Goal: Task Accomplishment & Management: Use online tool/utility

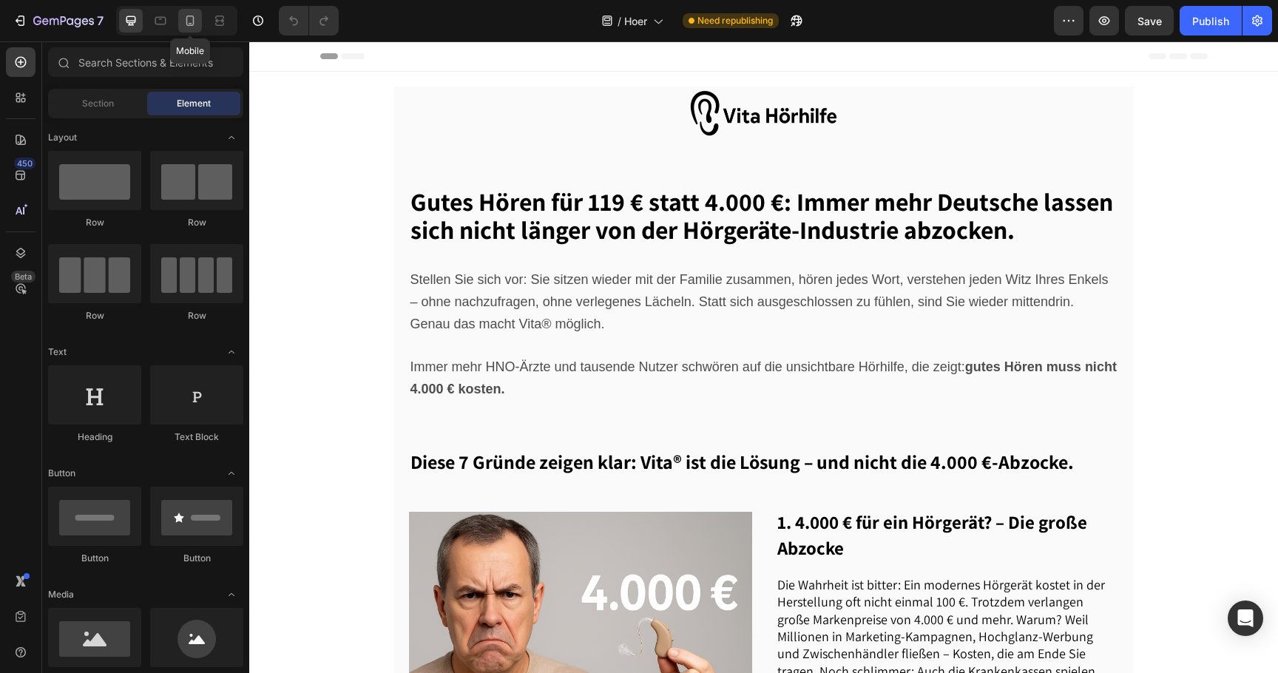
click at [195, 21] on icon at bounding box center [190, 20] width 15 height 15
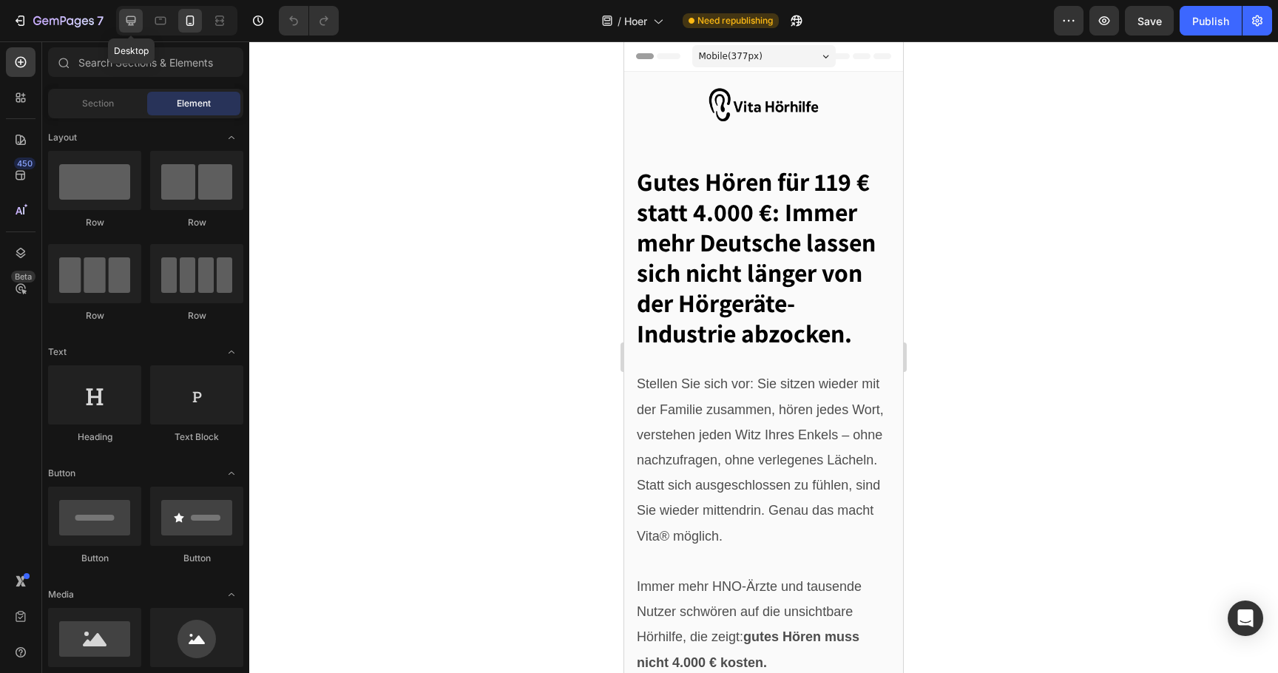
click at [140, 25] on div at bounding box center [131, 21] width 24 height 24
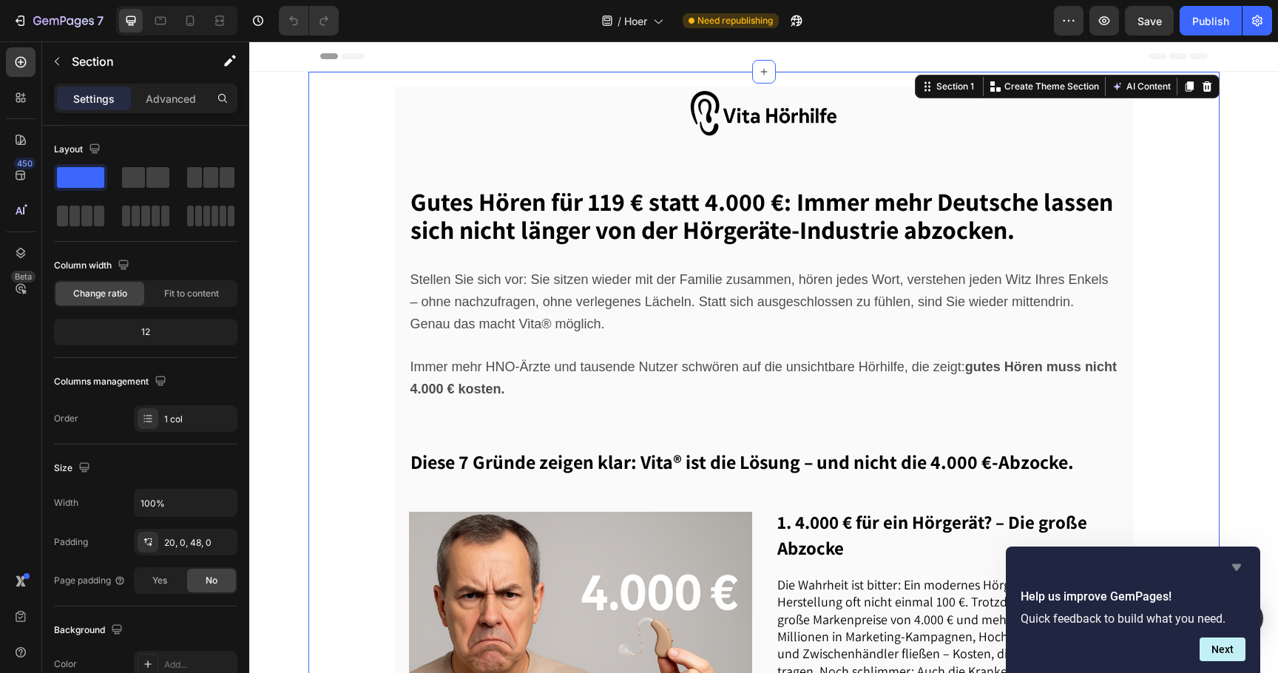
click at [1243, 563] on icon "Hide survey" at bounding box center [1237, 568] width 18 height 18
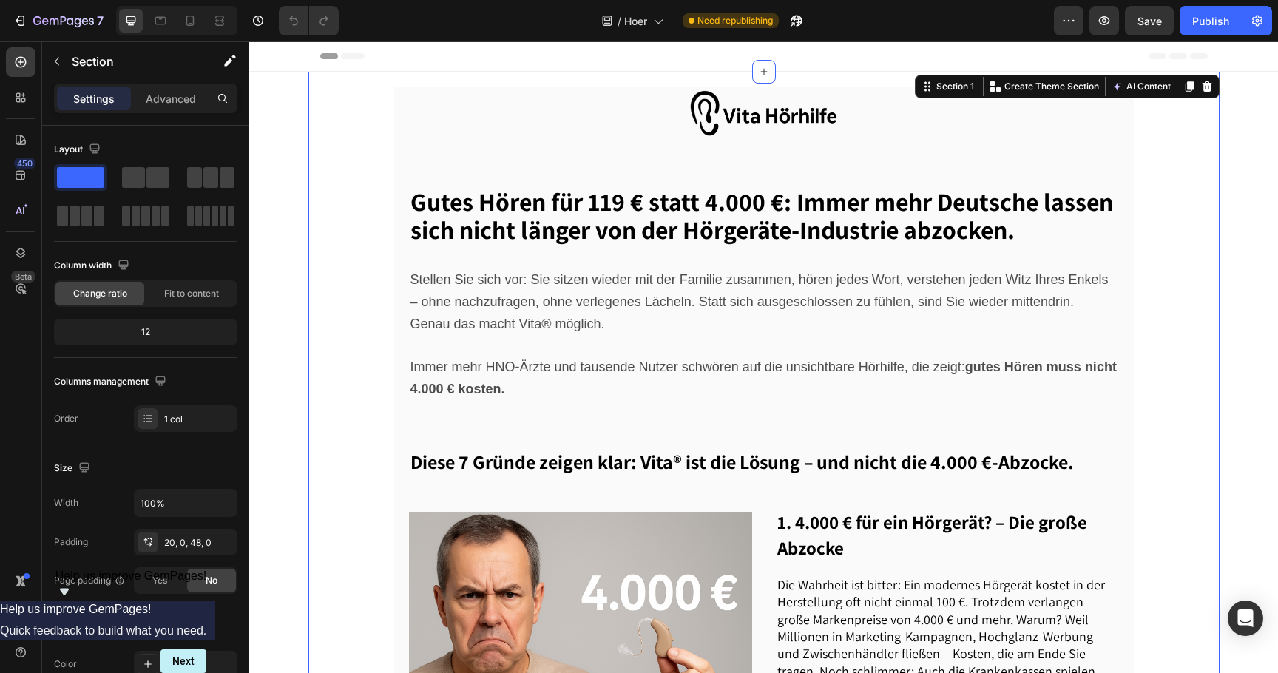
click at [1204, 90] on icon at bounding box center [1207, 86] width 10 height 10
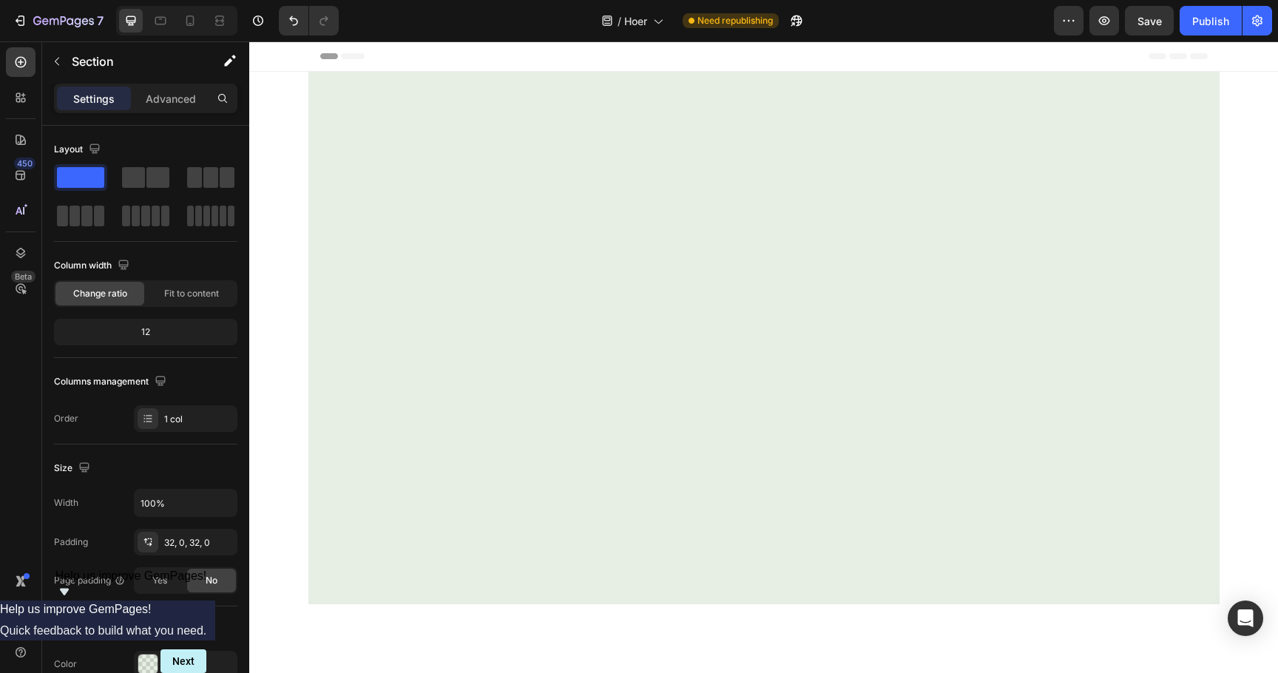
click at [925, 167] on div at bounding box center [763, 338] width 911 height 533
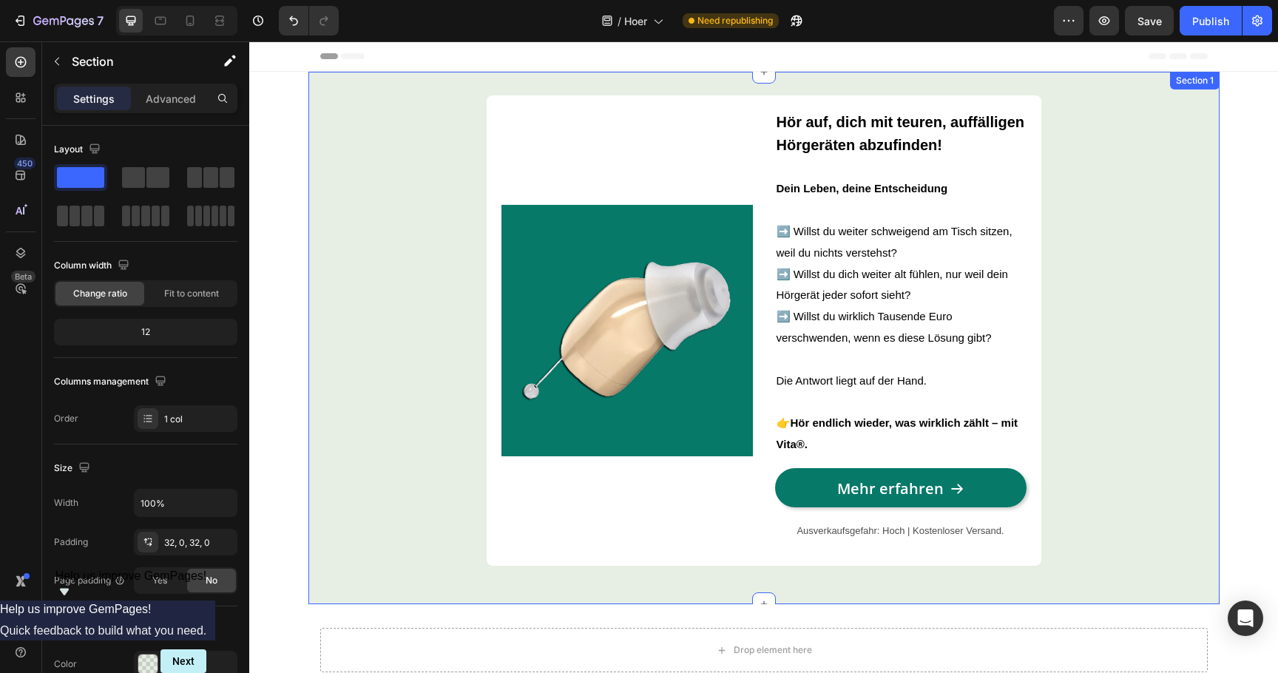
click at [376, 94] on div "Image Hör auf, dich mit teuren, auffälligen Hörgeräten abzufinden! Dein Leben, …" at bounding box center [763, 338] width 911 height 533
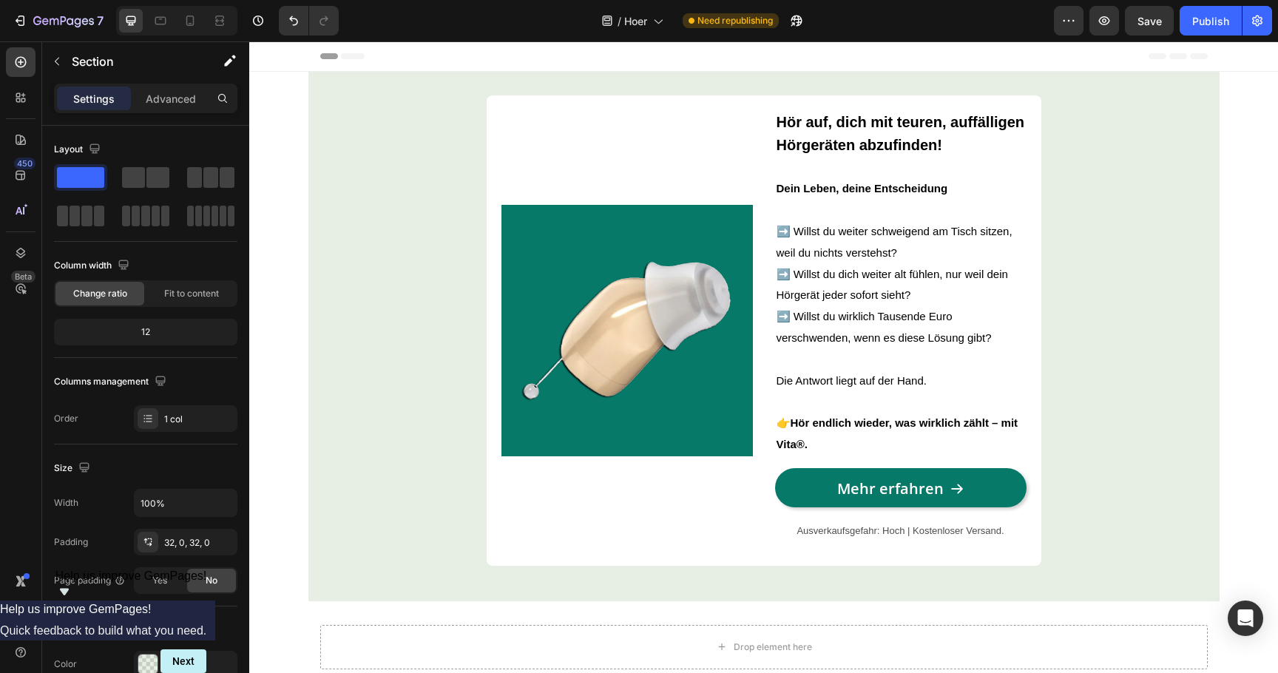
click at [274, 122] on div "Image Hör auf, dich mit teuren, auffälligen Hörgeräten abzufinden! Dein Leben, …" at bounding box center [763, 552] width 1029 height 961
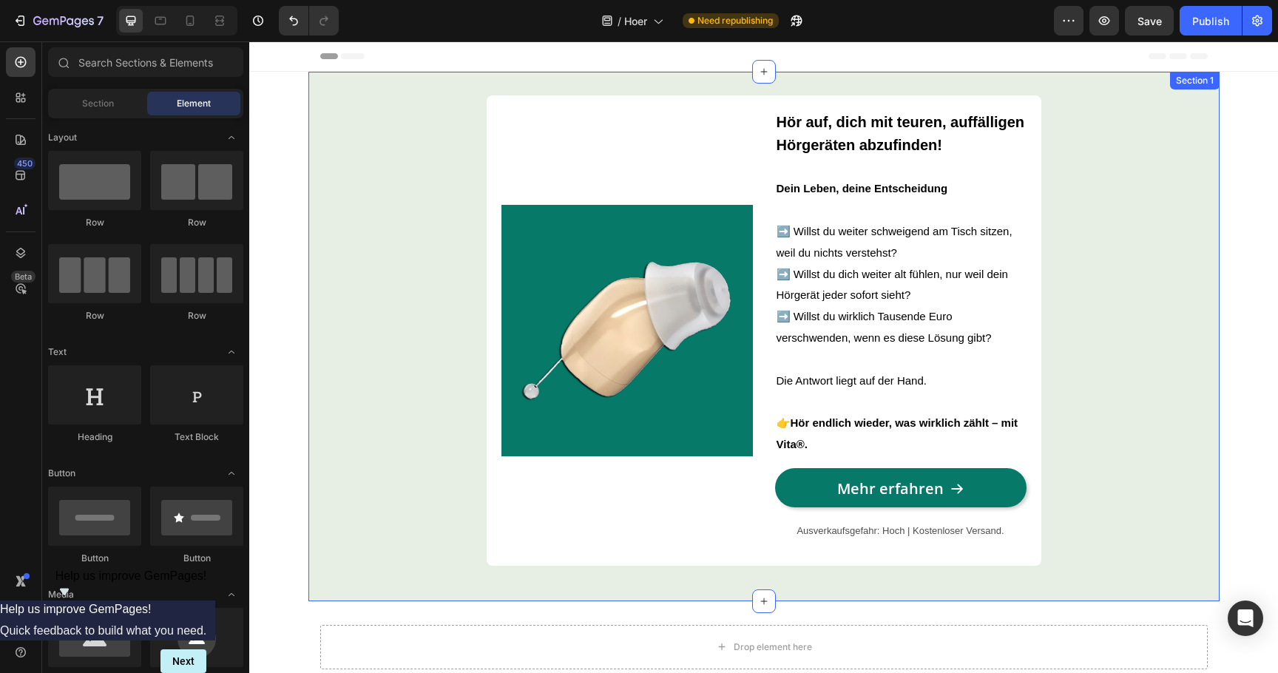
click at [331, 122] on div "Image Hör auf, dich mit teuren, auffälligen Hörgeräten abzufinden! Dein Leben, …" at bounding box center [763, 336] width 911 height 482
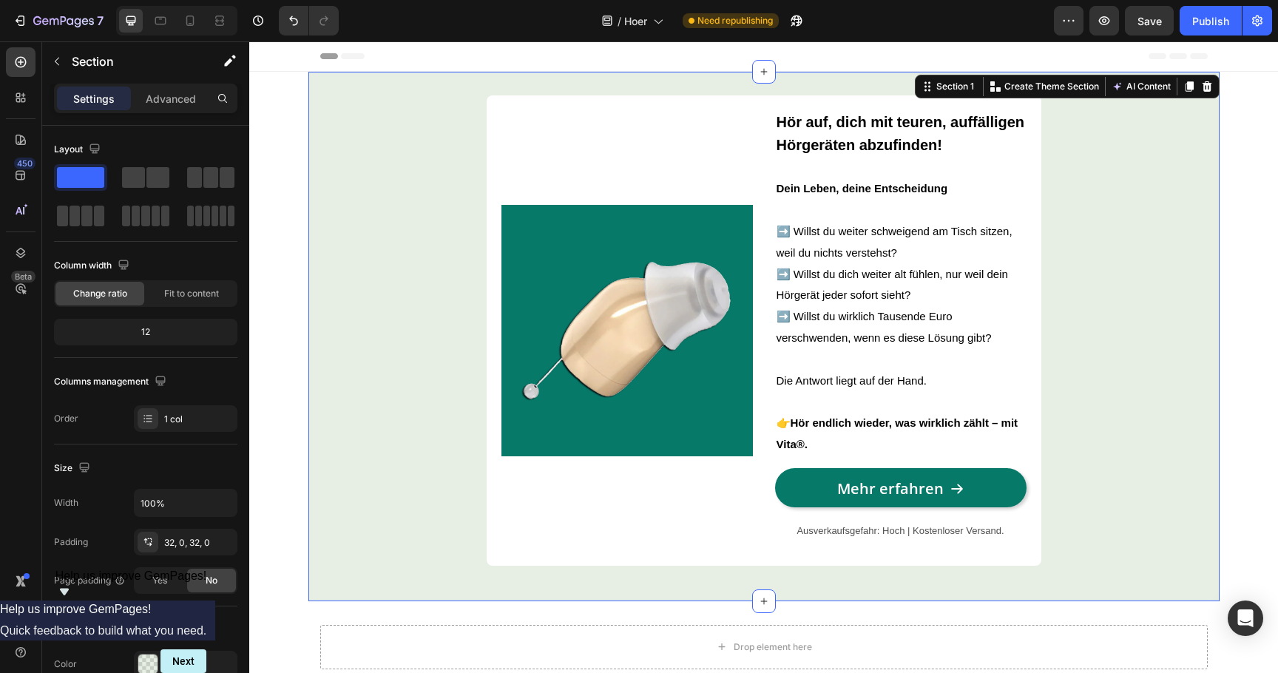
click at [275, 122] on div "Image Hör auf, dich mit teuren, auffälligen Hörgeräten abzufinden! Dein Leben, …" at bounding box center [763, 552] width 1029 height 961
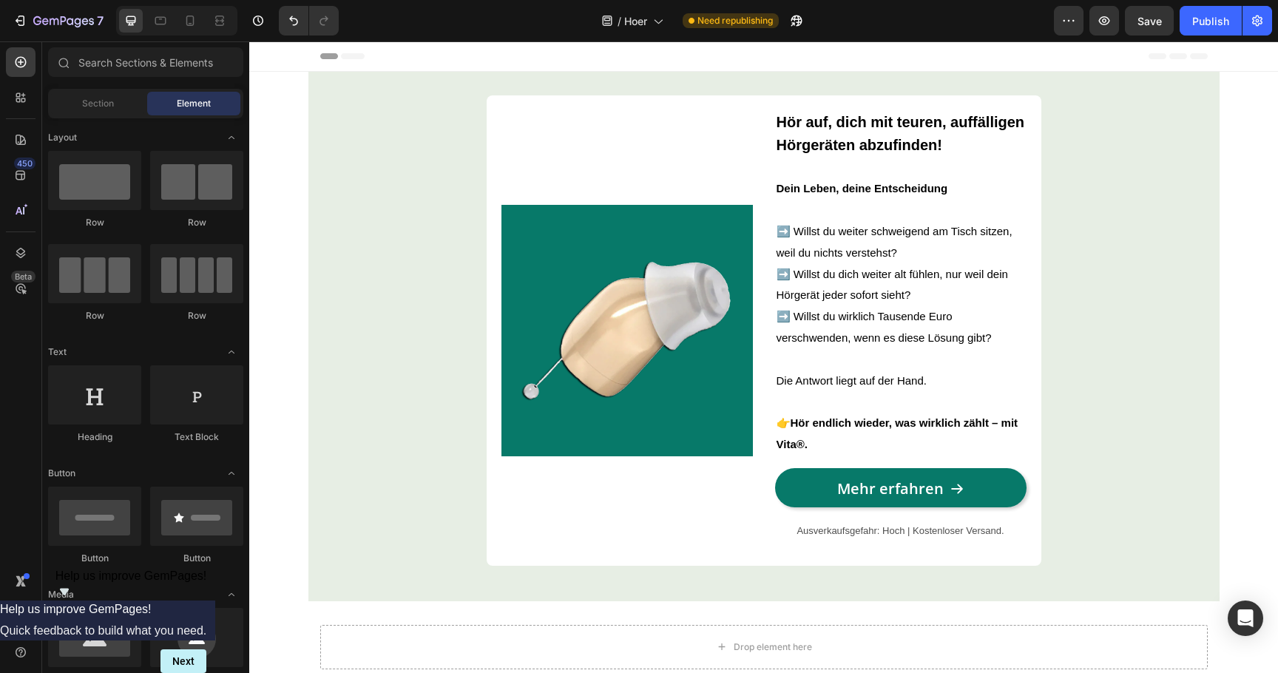
click at [318, 132] on div "Image Hör auf, dich mit teuren, auffälligen Hörgeräten abzufinden! Dein Leben, …" at bounding box center [763, 336] width 911 height 482
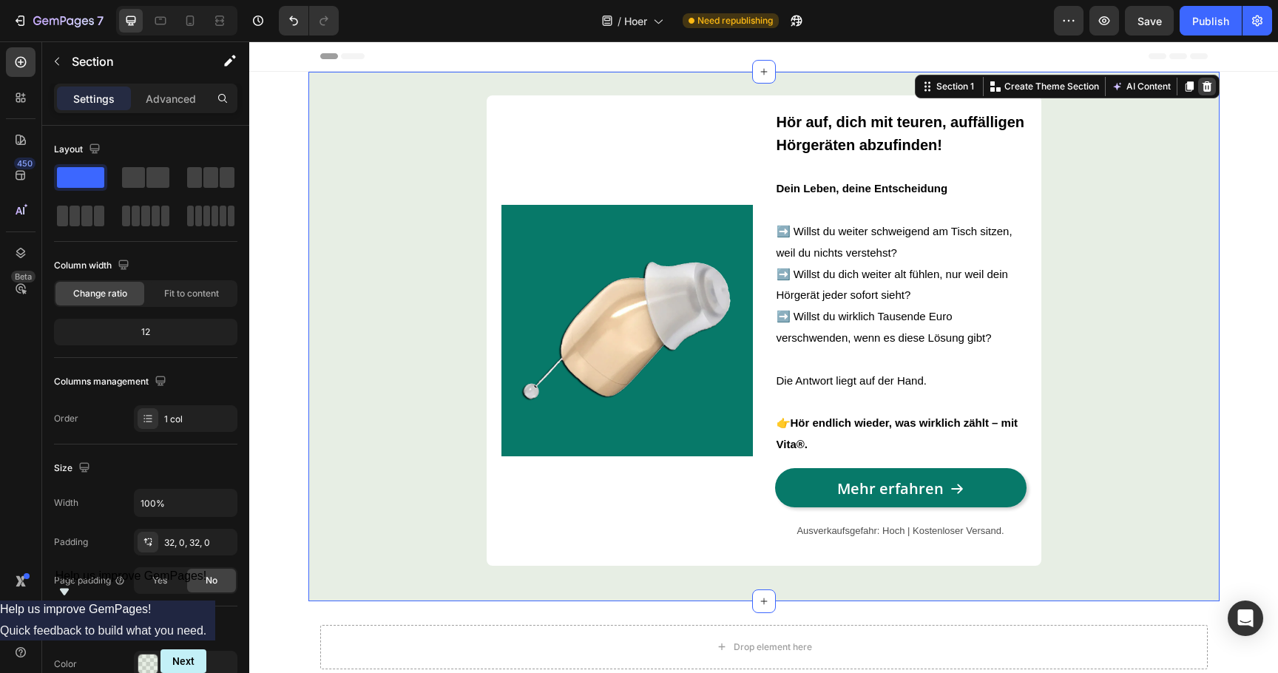
click at [1204, 90] on icon at bounding box center [1207, 86] width 10 height 10
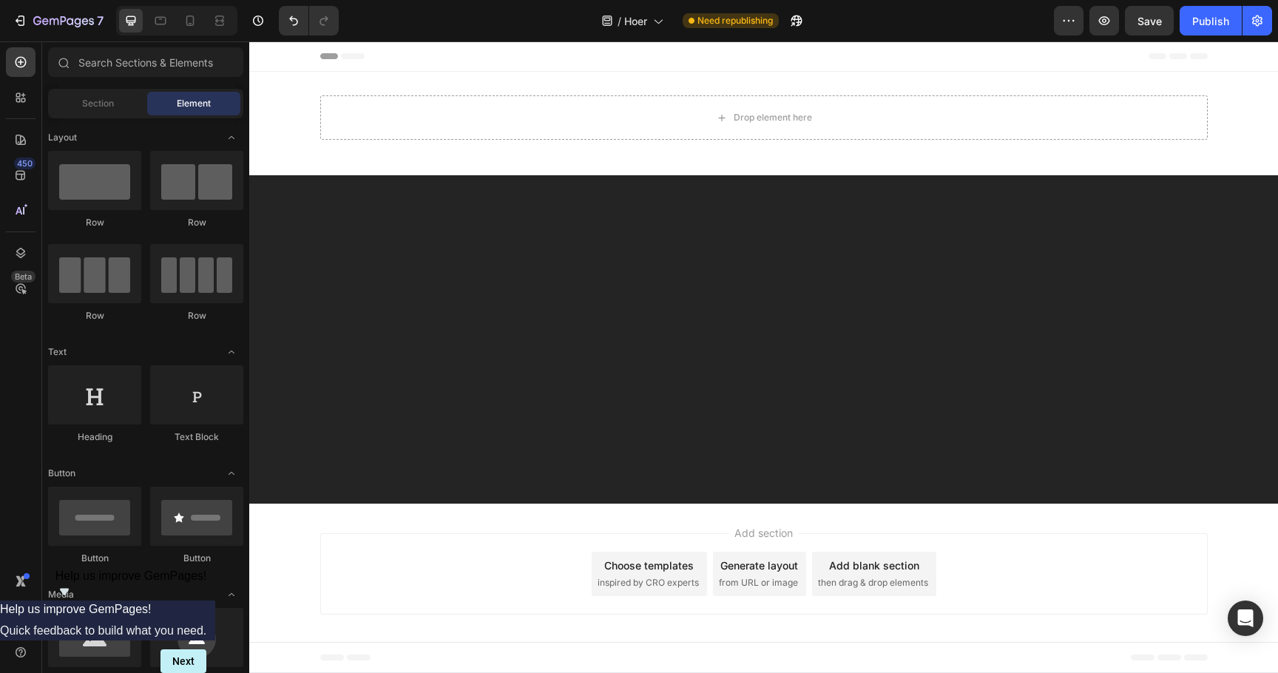
click at [638, 581] on span "inspired by CRO experts" at bounding box center [648, 582] width 101 height 13
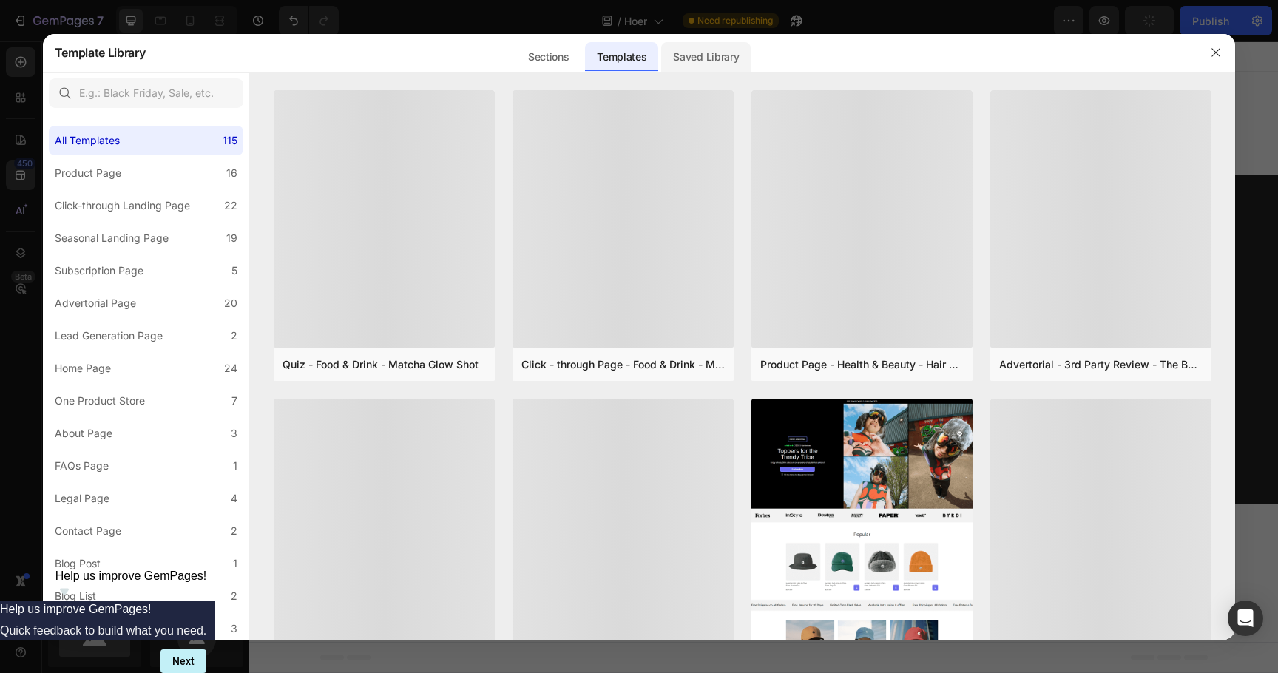
click at [736, 58] on div "Saved Library" at bounding box center [706, 57] width 90 height 30
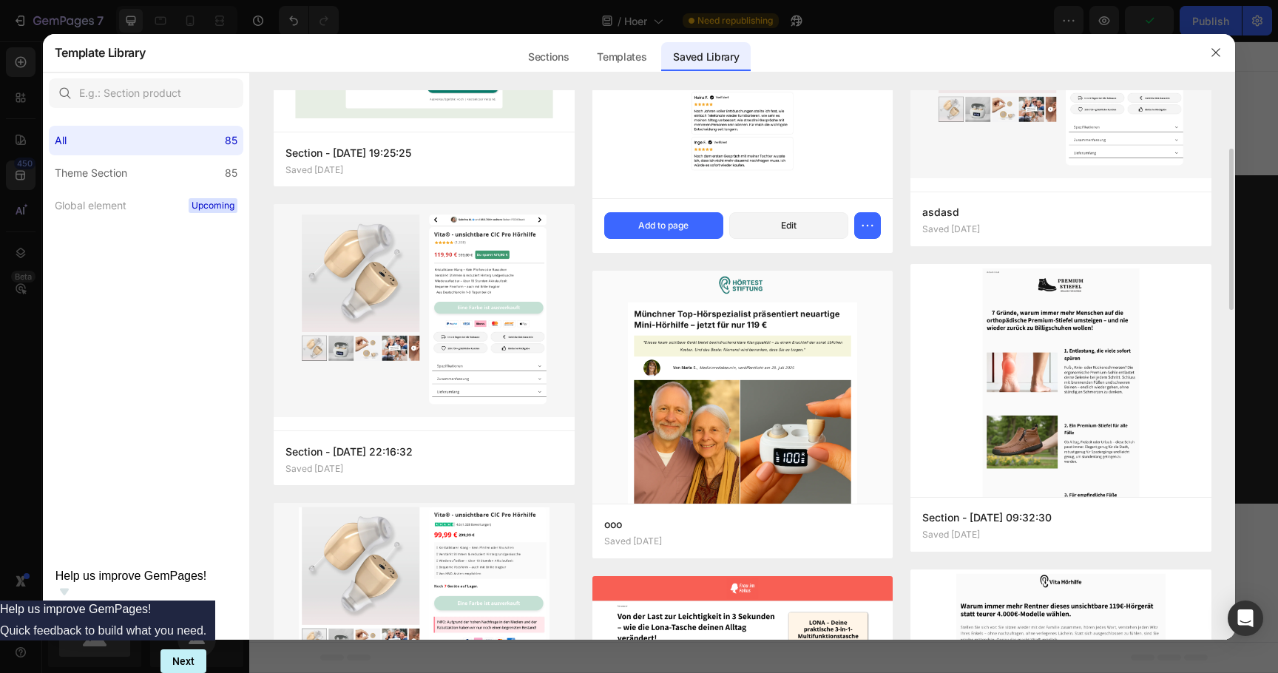
scroll to position [178, 0]
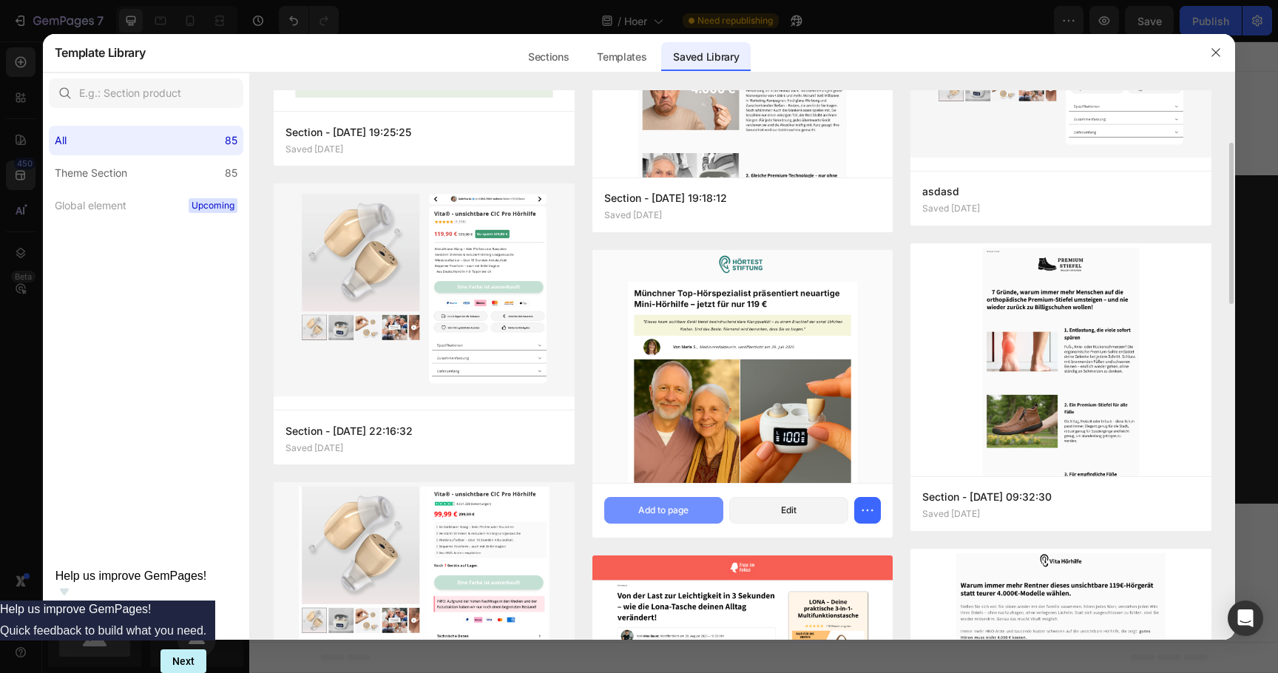
click at [674, 505] on div "Add to page" at bounding box center [663, 510] width 50 height 13
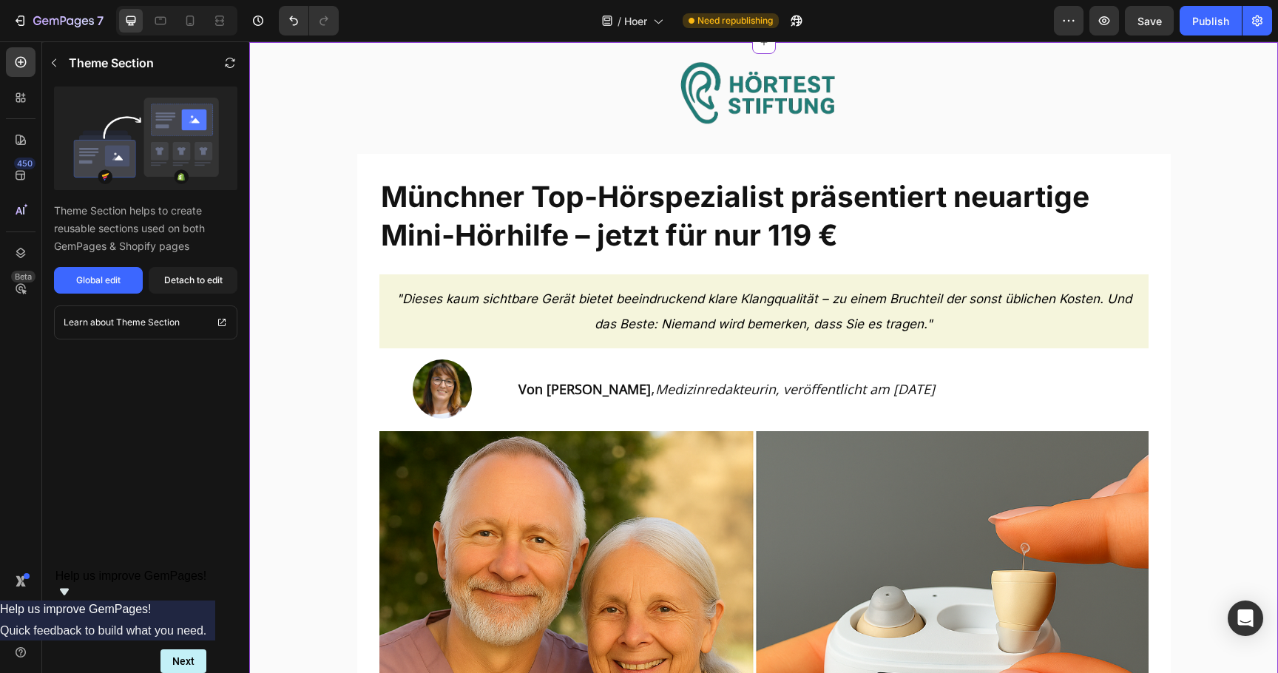
scroll to position [462, 0]
click at [189, 275] on div "Detach to edit" at bounding box center [193, 280] width 58 height 13
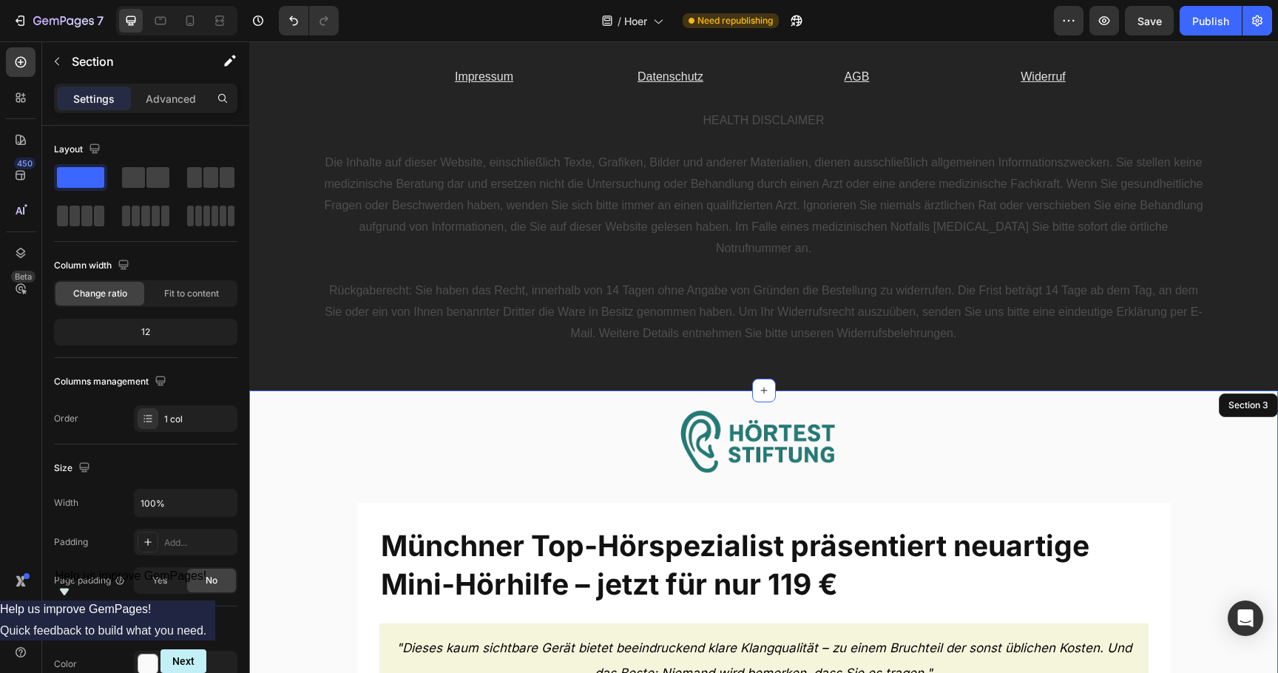
scroll to position [127, 0]
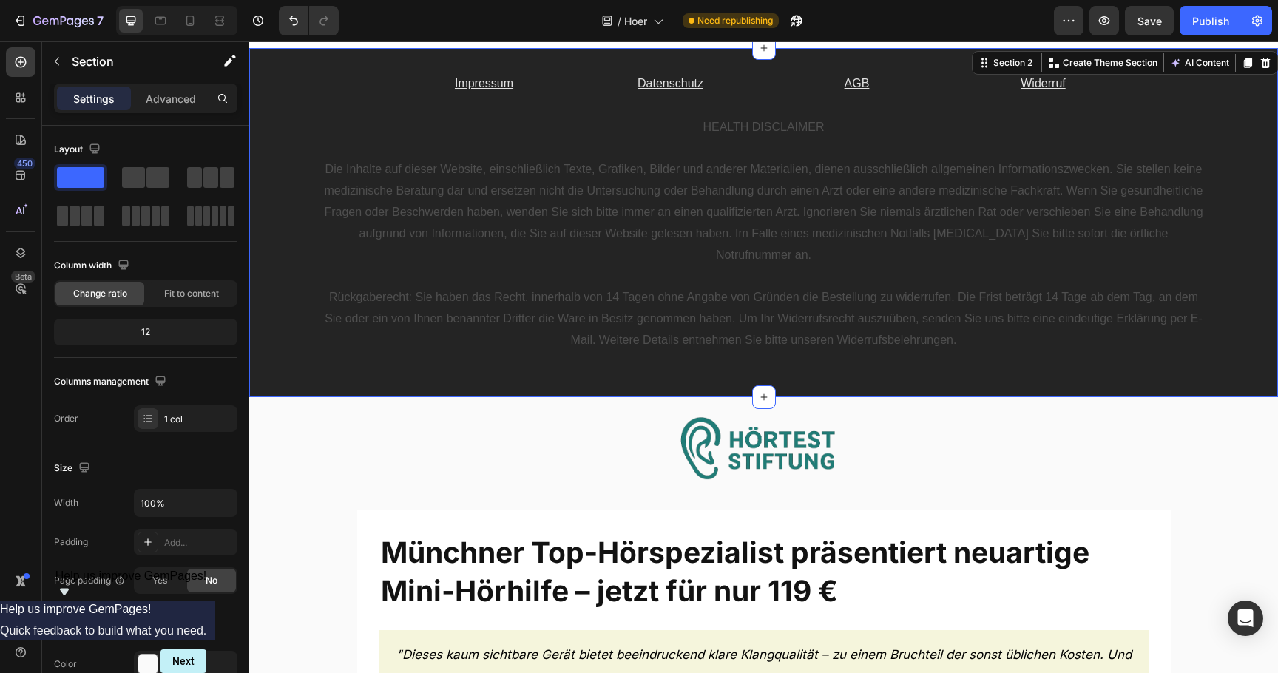
click at [269, 141] on div "Impressum Text Block Datenschutz Text Block AGB Text Block Widerruf Text Block …" at bounding box center [763, 223] width 1029 height 302
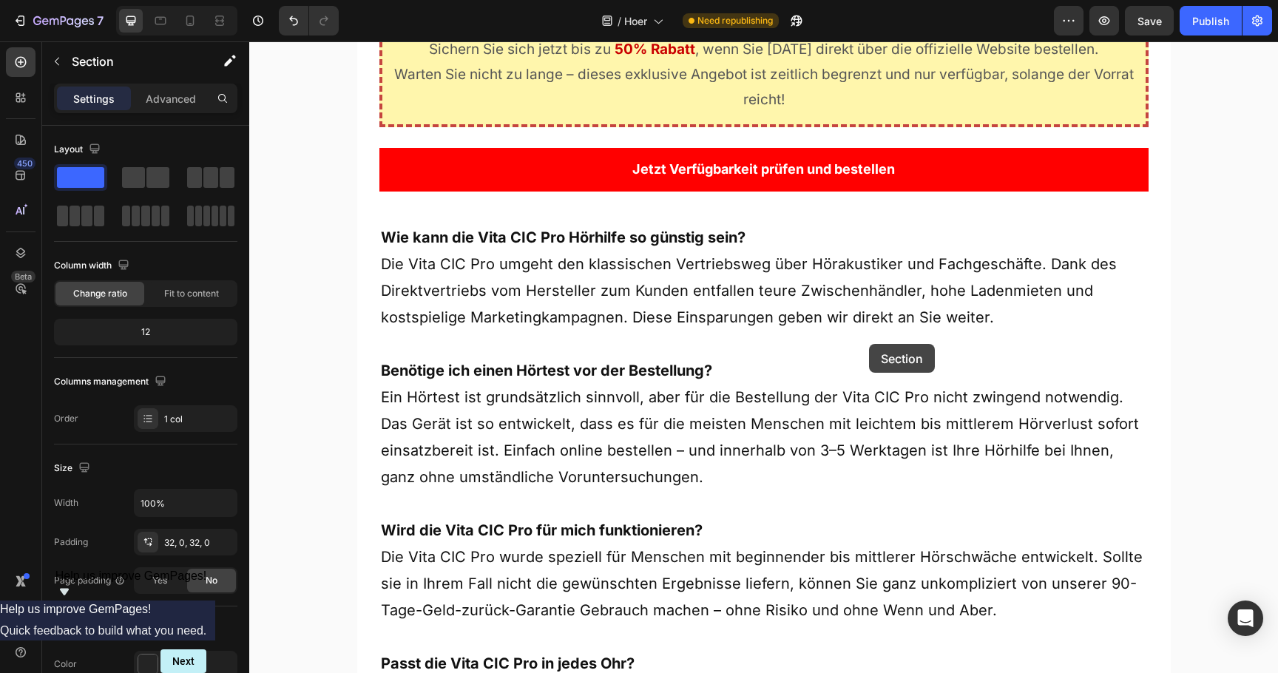
scroll to position [10850, 0]
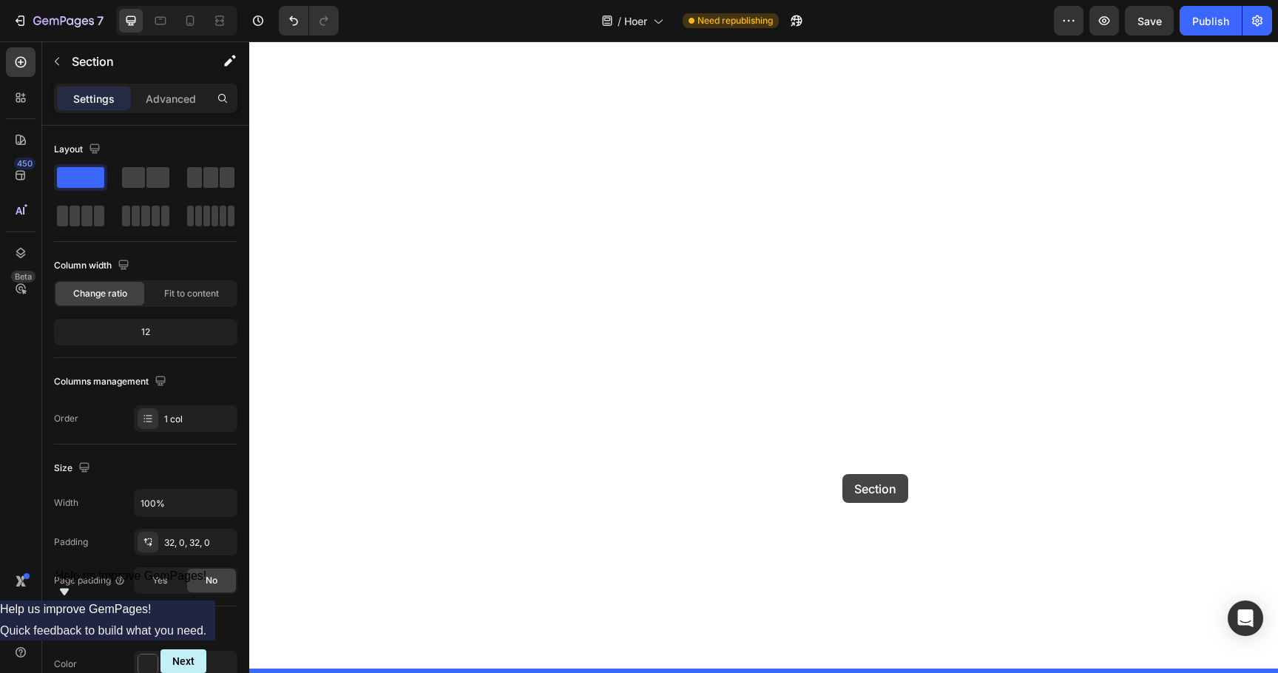
drag, startPoint x: 999, startPoint y: 195, endPoint x: 843, endPoint y: 475, distance: 320.9
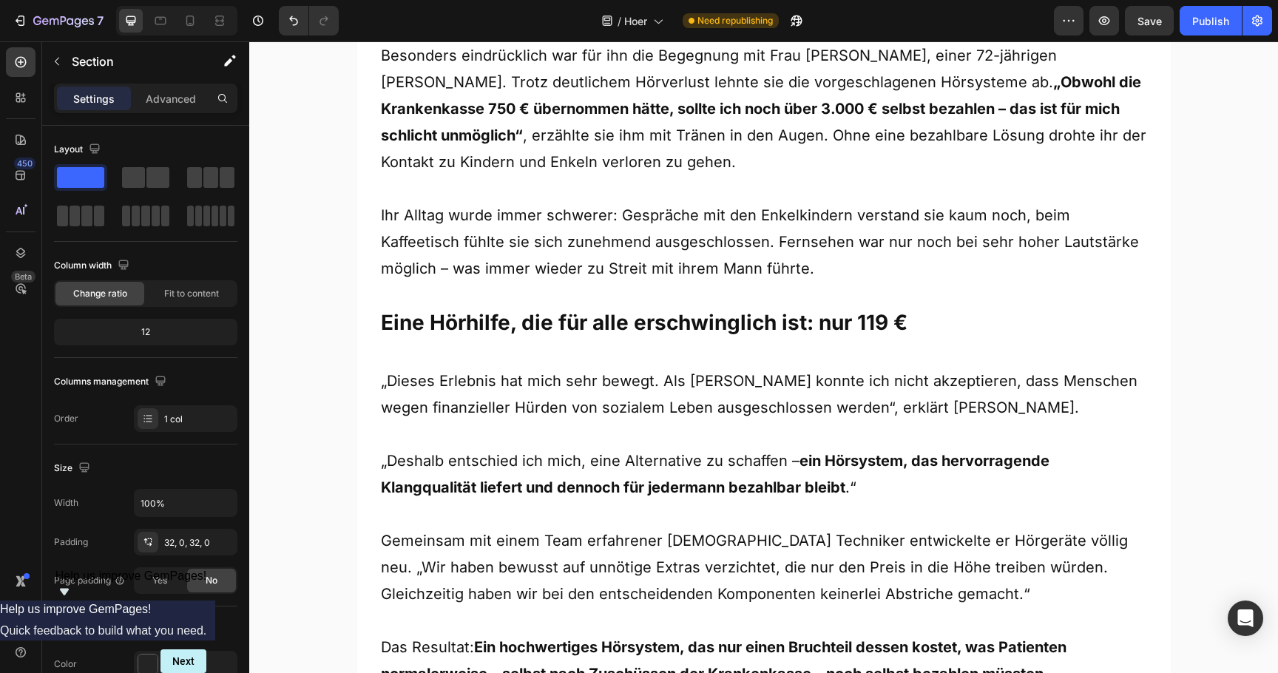
scroll to position [0, 0]
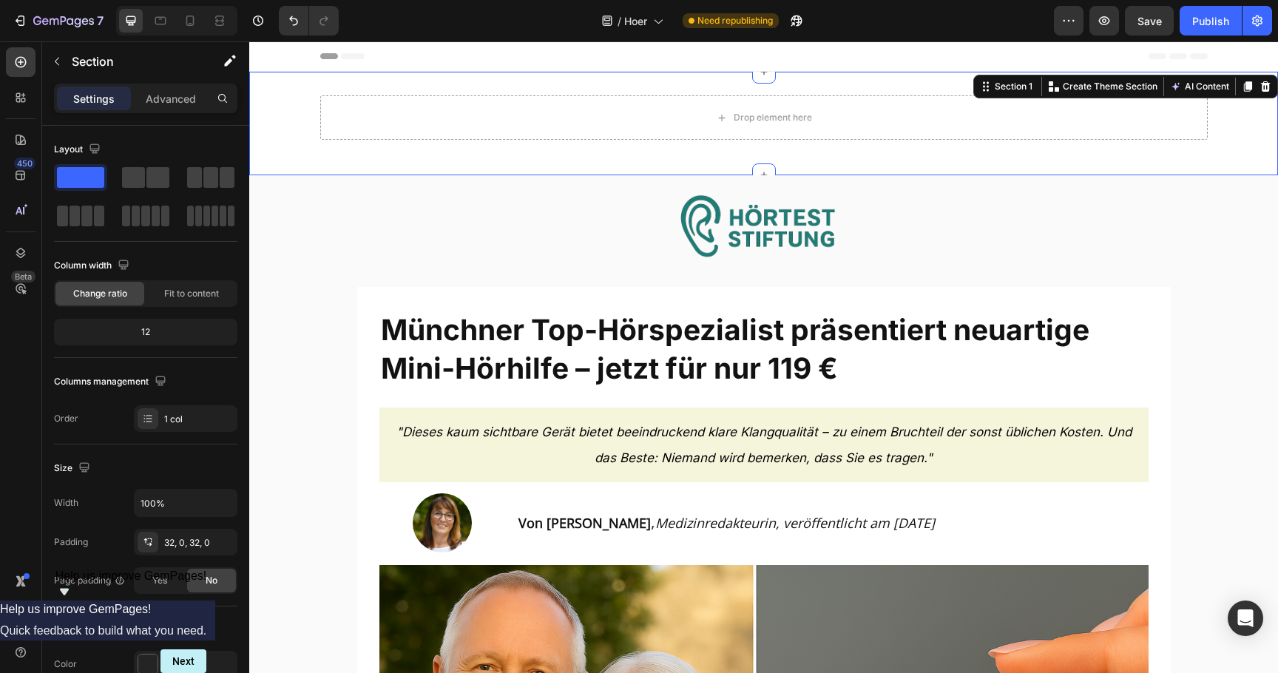
click at [308, 143] on div "Drop element here Row" at bounding box center [763, 123] width 1029 height 56
click at [1268, 86] on icon at bounding box center [1266, 86] width 10 height 10
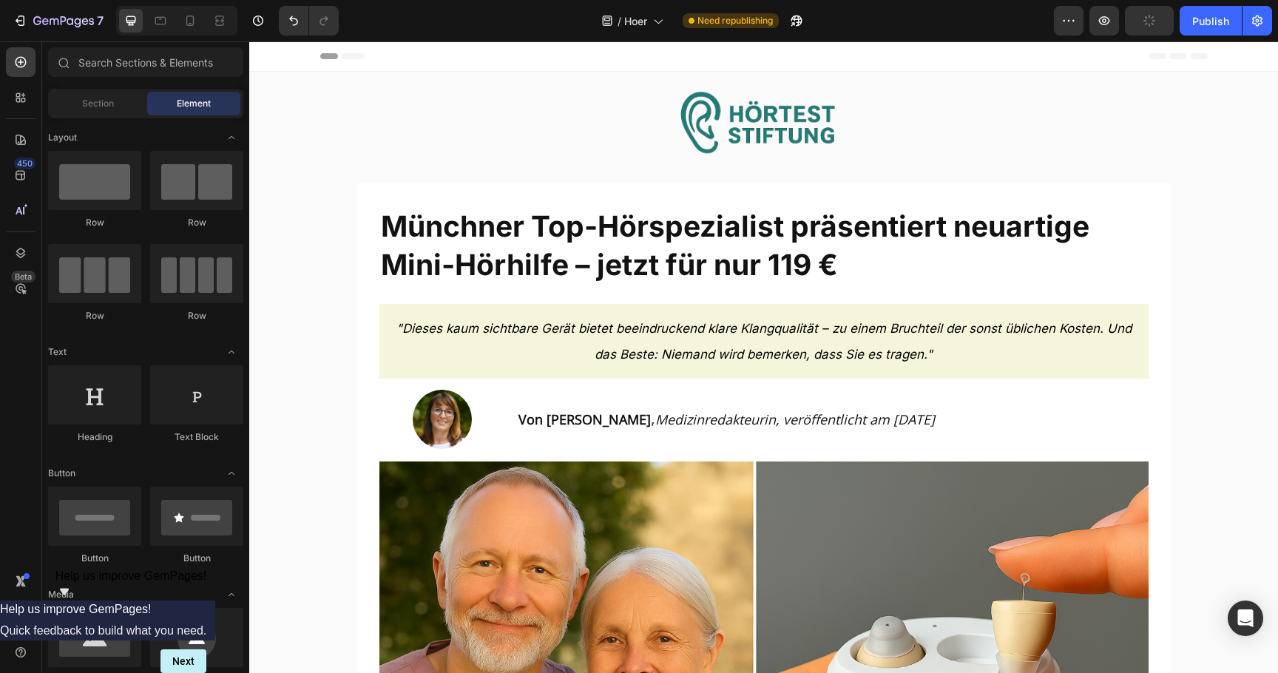
click at [206, 22] on div at bounding box center [176, 21] width 121 height 30
click at [201, 21] on div at bounding box center [190, 21] width 24 height 24
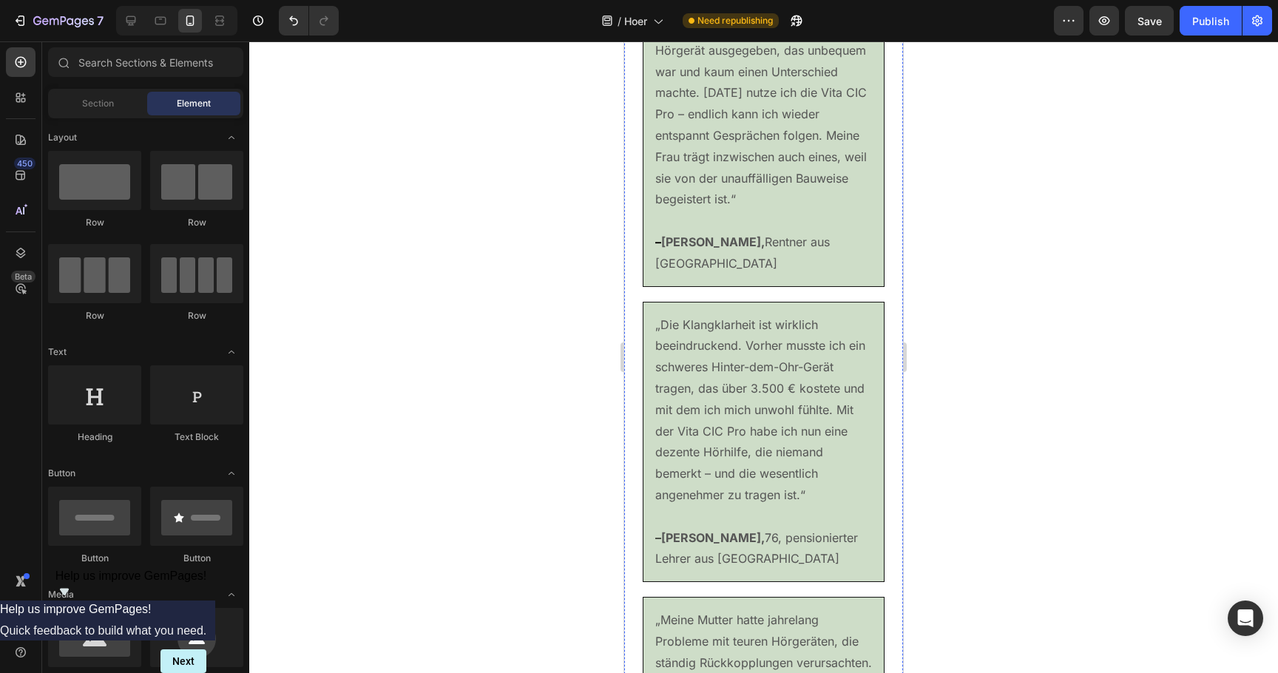
scroll to position [8976, 0]
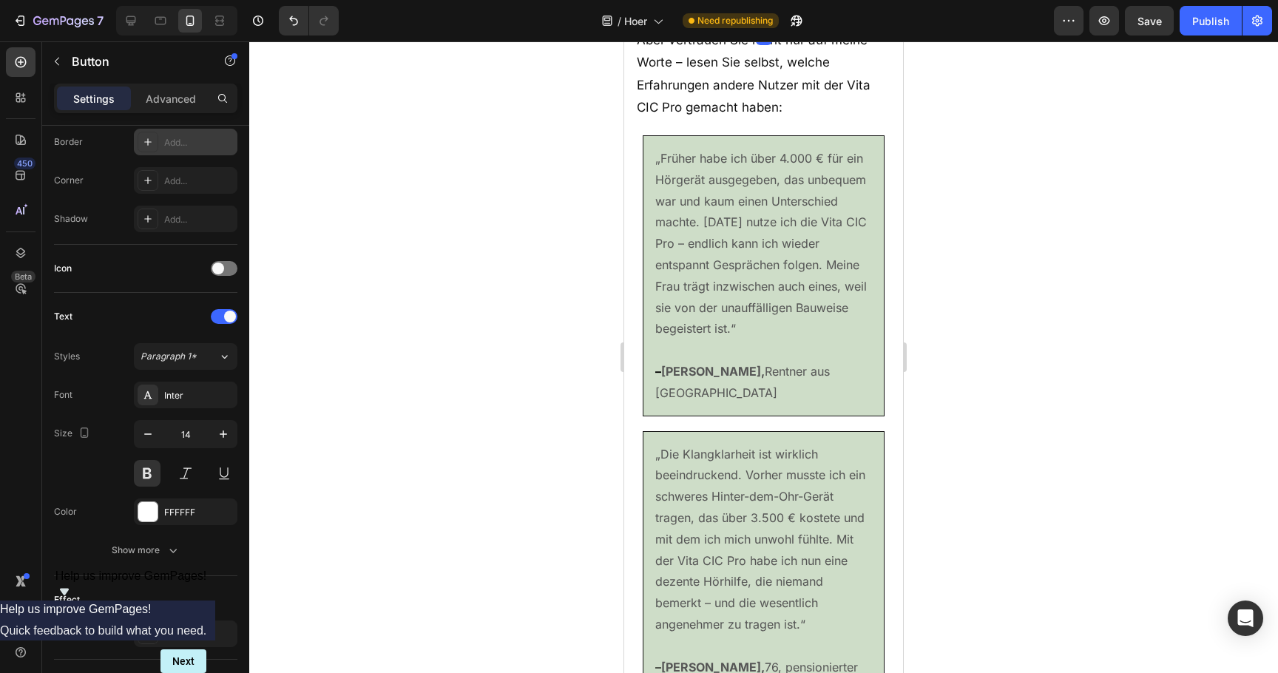
scroll to position [587, 0]
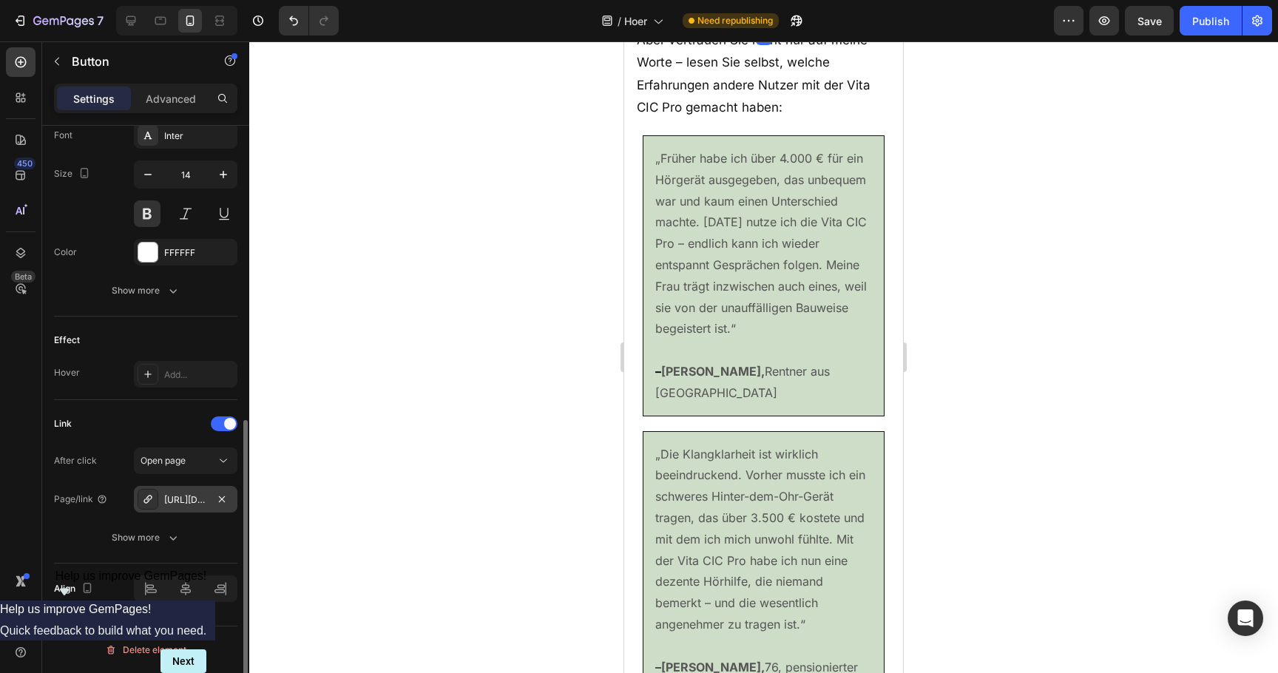
click at [183, 500] on div "[URL][DOMAIN_NAME]" at bounding box center [185, 499] width 43 height 13
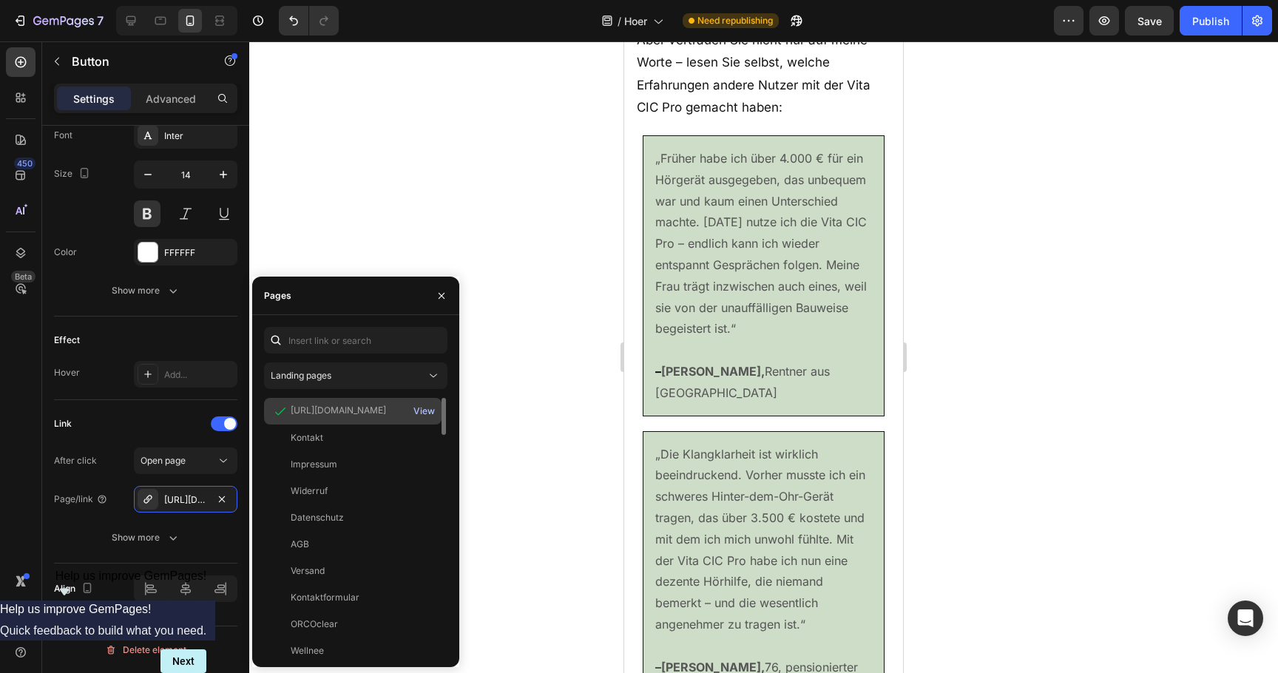
click at [429, 408] on div "View" at bounding box center [424, 411] width 21 height 13
click at [584, 156] on div at bounding box center [763, 357] width 1029 height 632
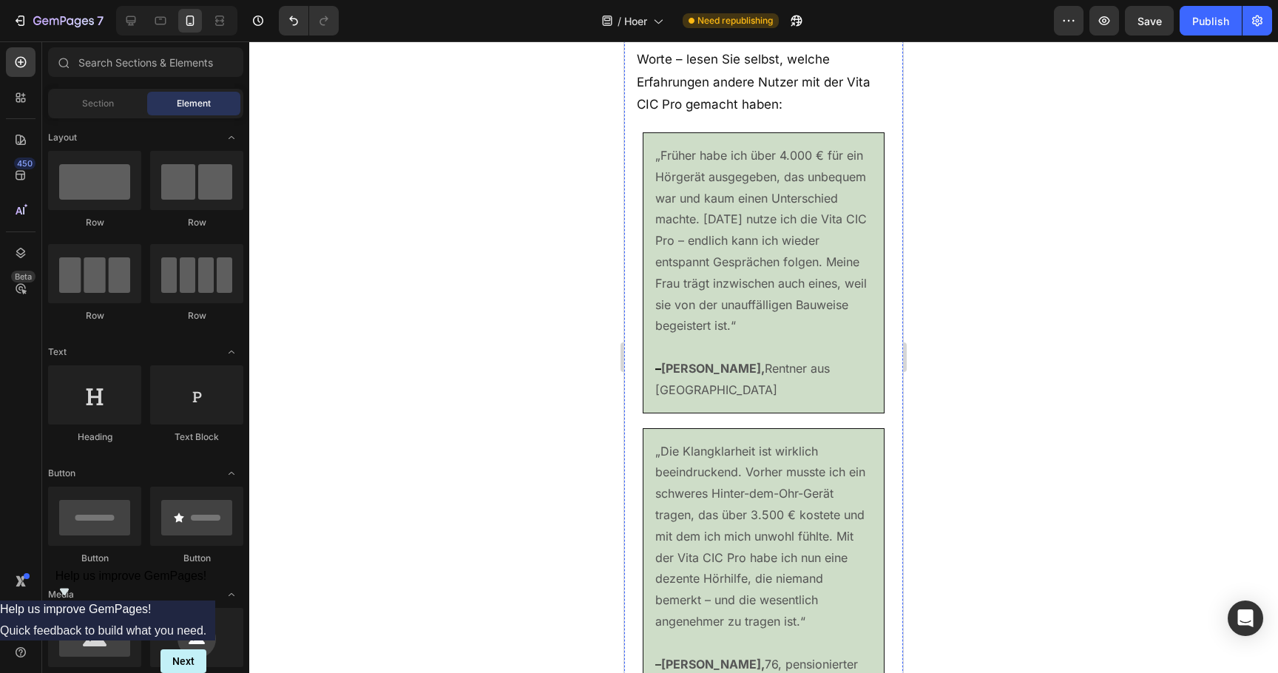
scroll to position [8921, 0]
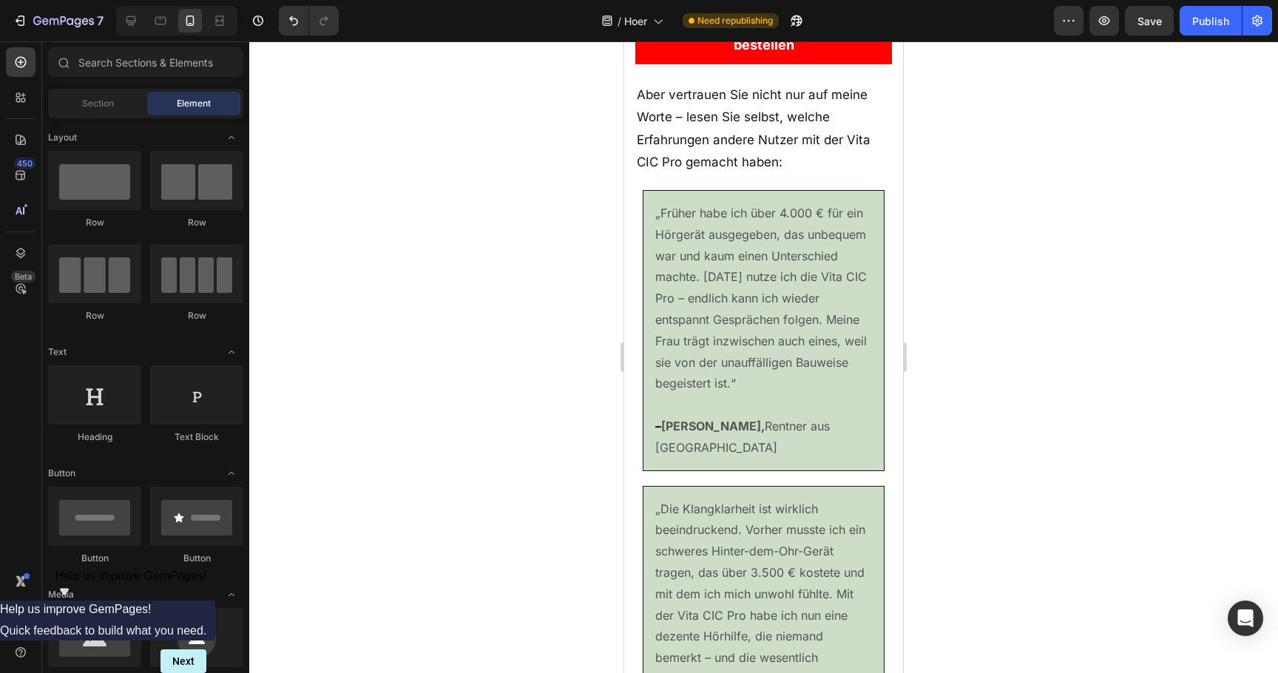
drag, startPoint x: 606, startPoint y: 281, endPoint x: 9, endPoint y: 240, distance: 598.4
click at [606, 281] on div at bounding box center [763, 357] width 1029 height 632
click at [127, 26] on icon at bounding box center [131, 20] width 15 height 15
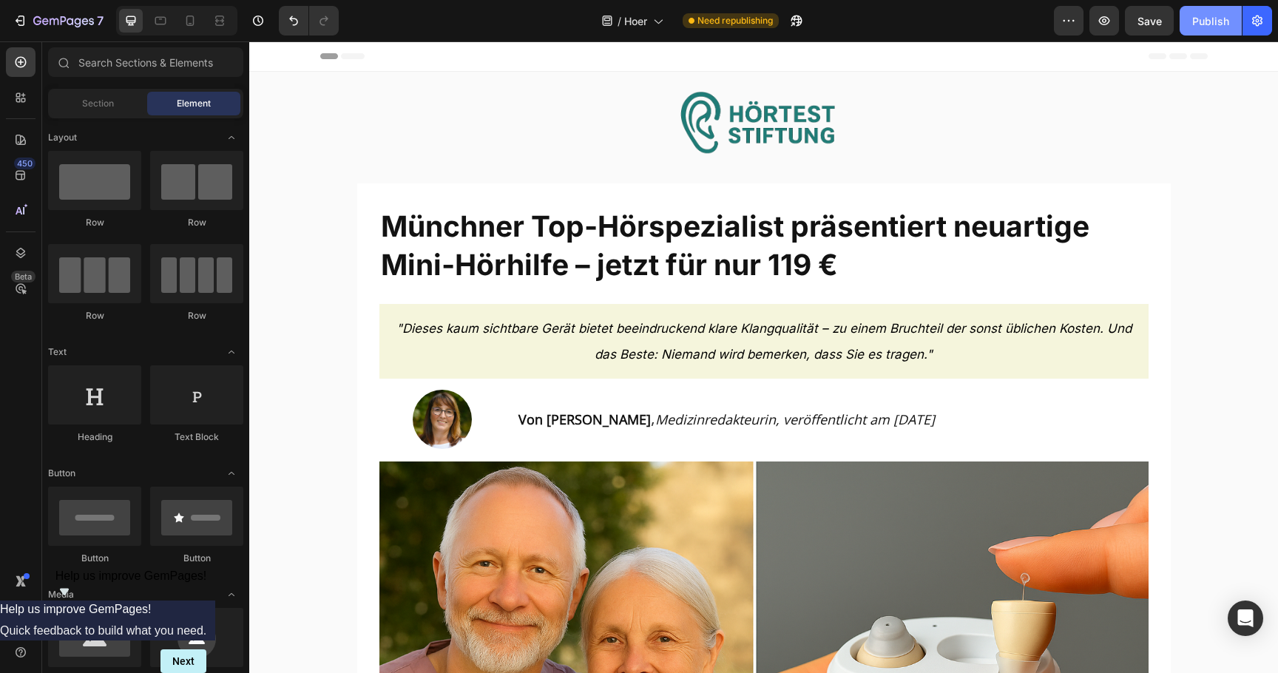
click at [1188, 18] on button "Publish" at bounding box center [1211, 21] width 62 height 30
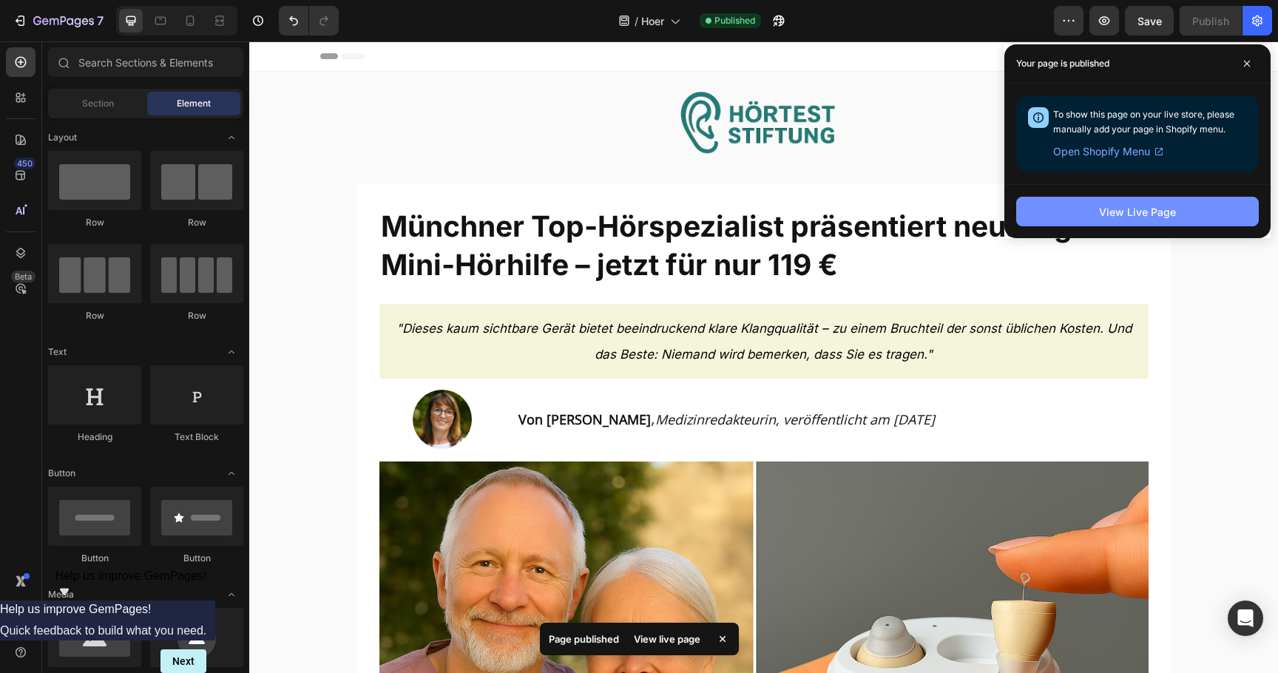
click at [1147, 204] on div "View Live Page" at bounding box center [1137, 212] width 77 height 16
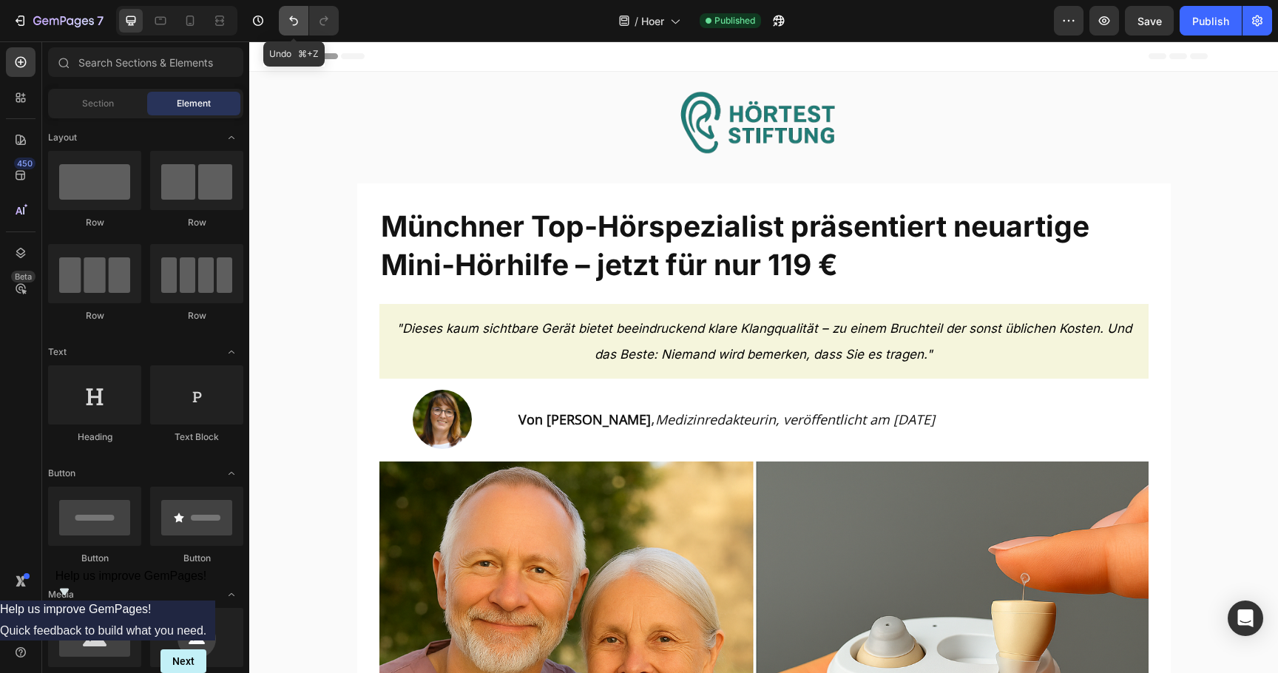
click at [284, 30] on button "Undo/Redo" at bounding box center [294, 21] width 30 height 30
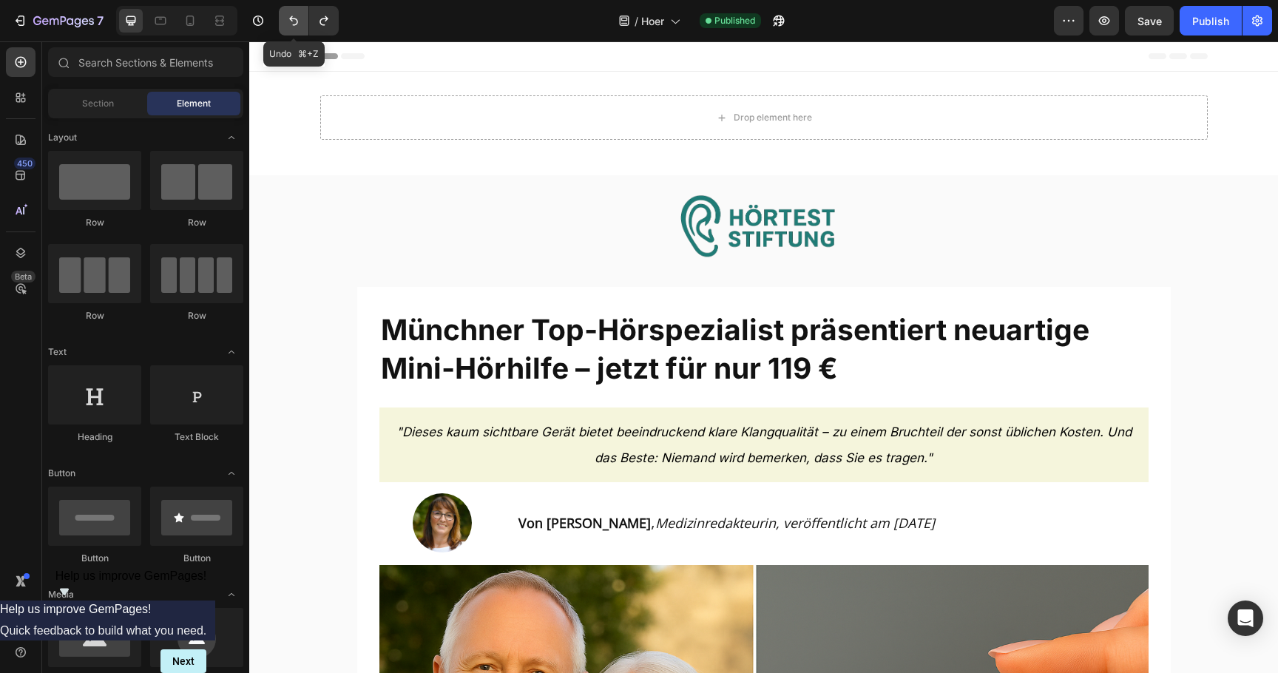
click at [284, 30] on button "Undo/Redo" at bounding box center [294, 21] width 30 height 30
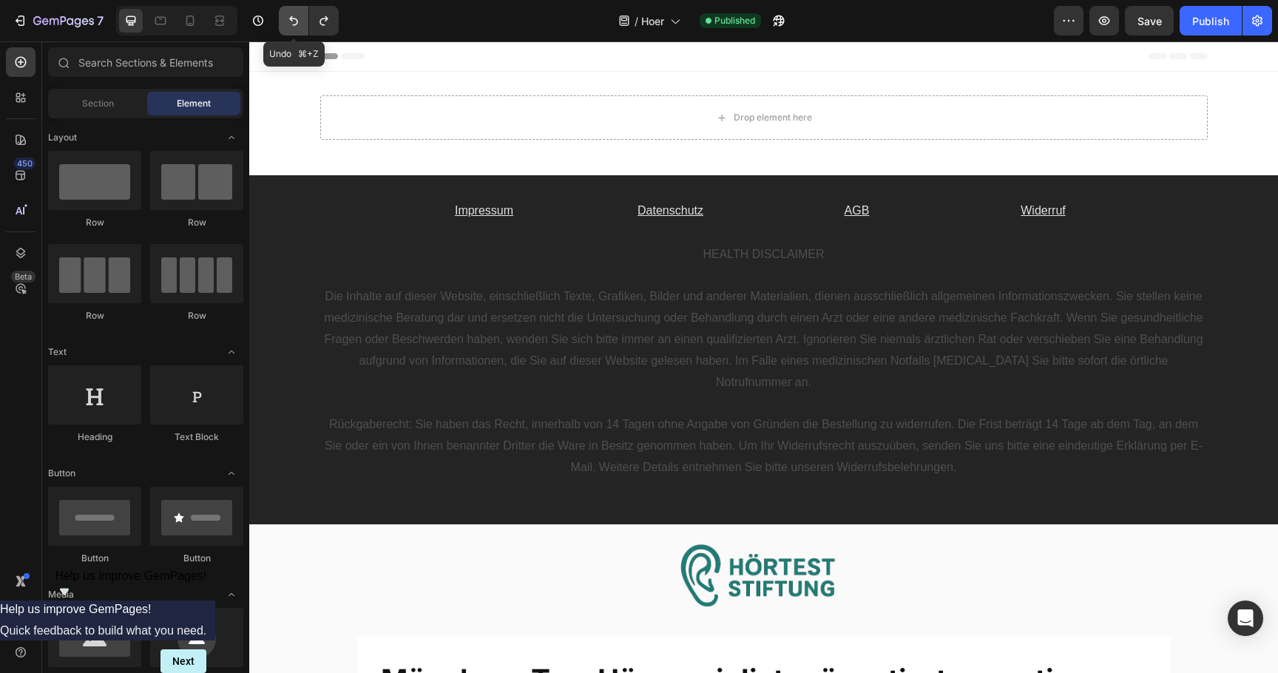
click at [284, 30] on button "Undo/Redo" at bounding box center [294, 21] width 30 height 30
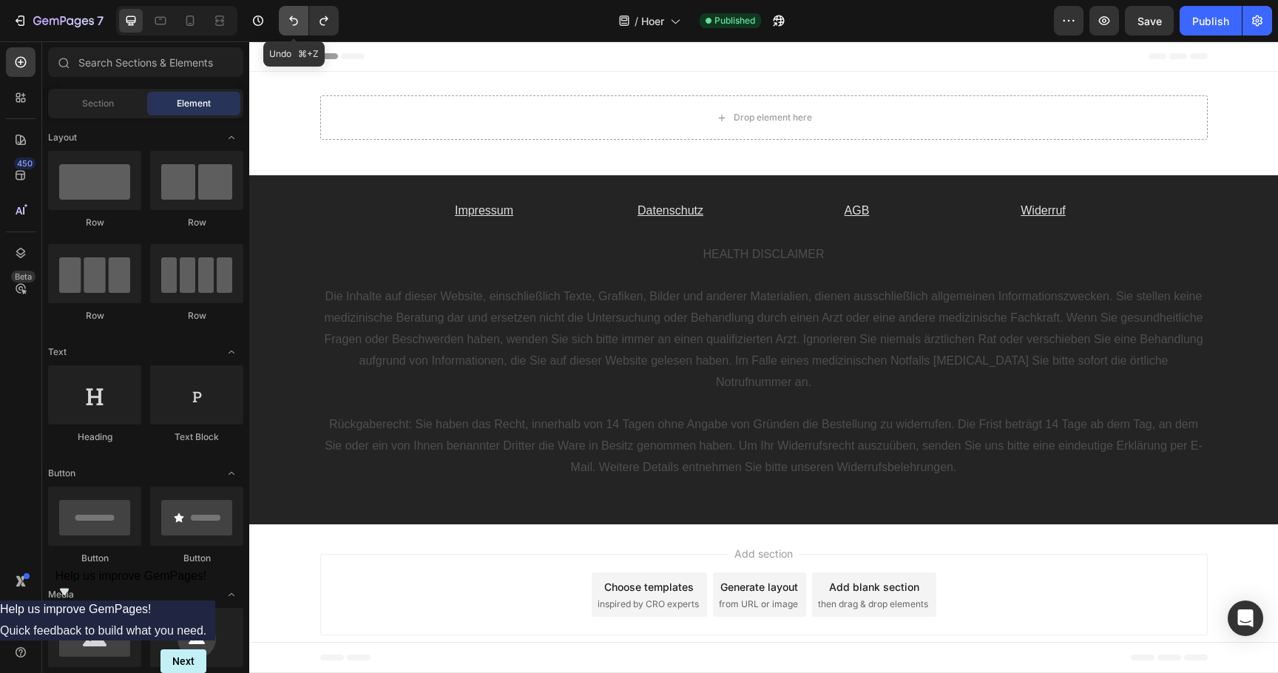
click at [284, 30] on button "Undo/Redo" at bounding box center [294, 21] width 30 height 30
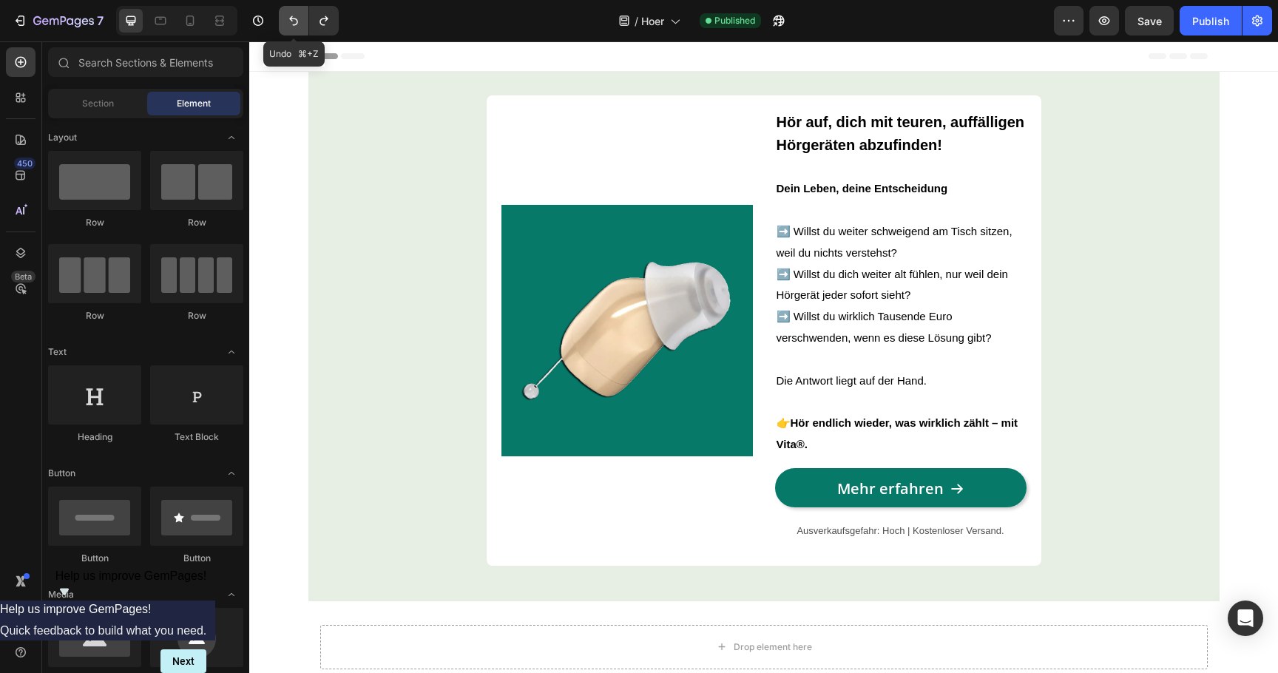
click at [284, 30] on button "Undo/Redo" at bounding box center [294, 21] width 30 height 30
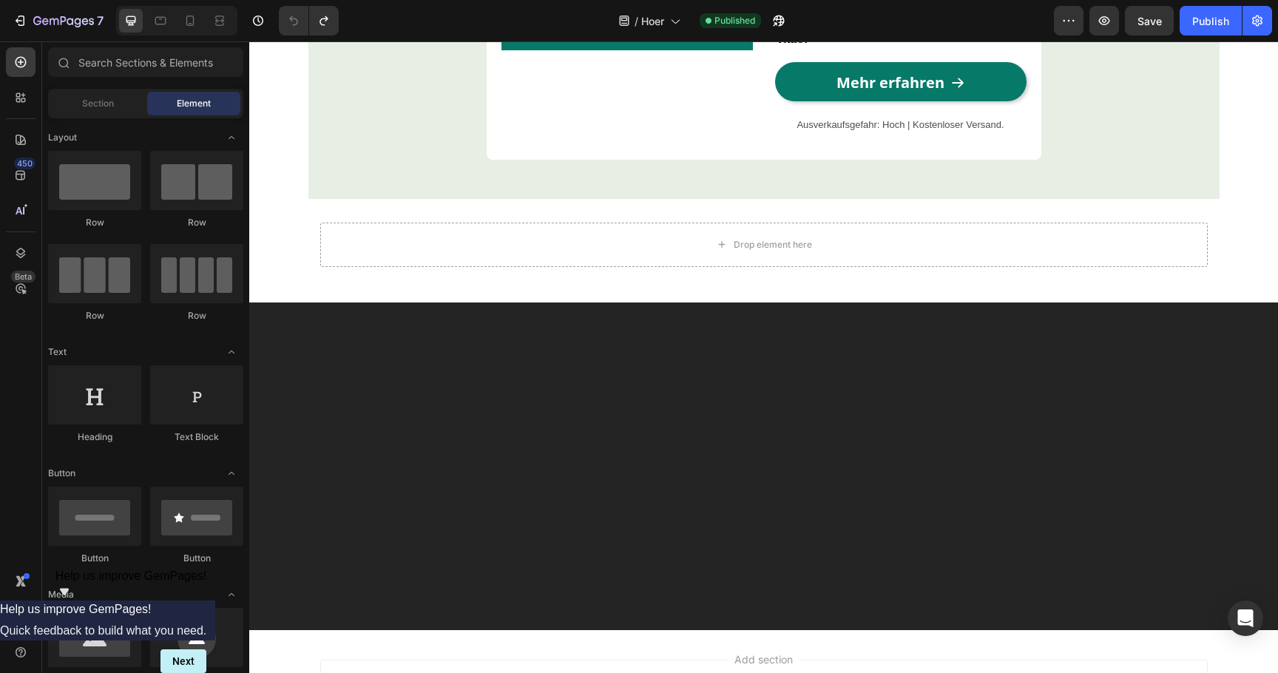
scroll to position [5018, 0]
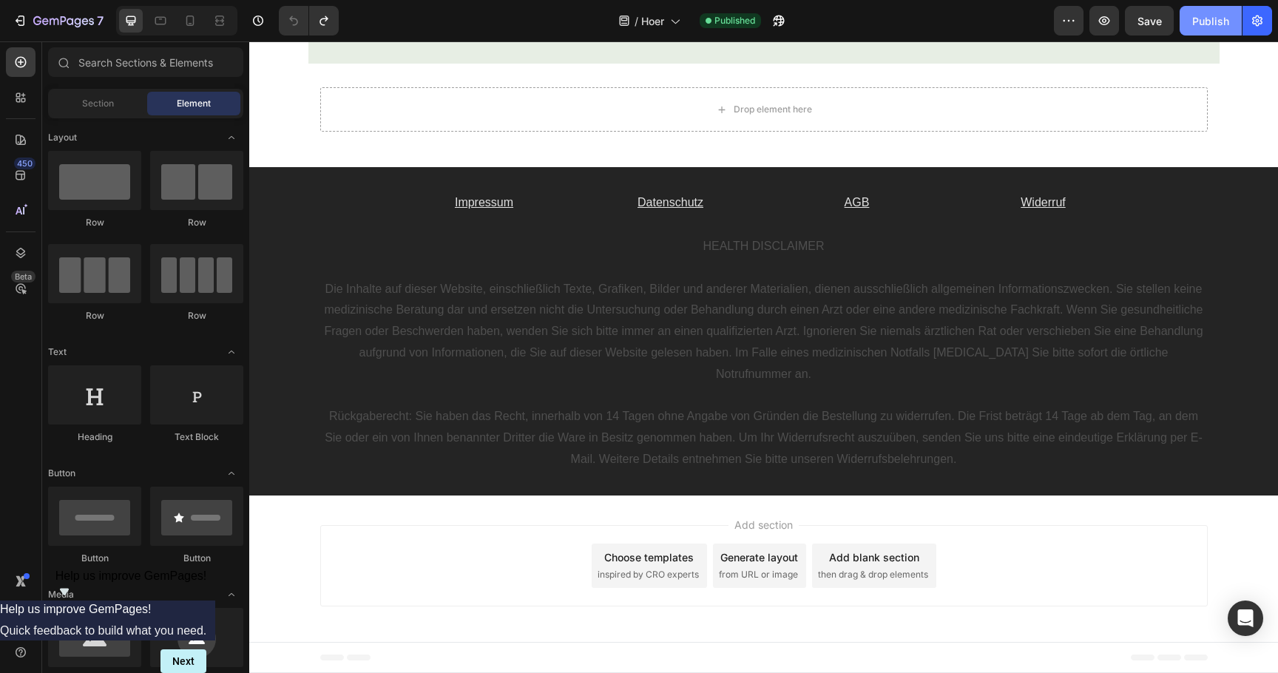
click at [1212, 24] on div "Publish" at bounding box center [1211, 21] width 37 height 16
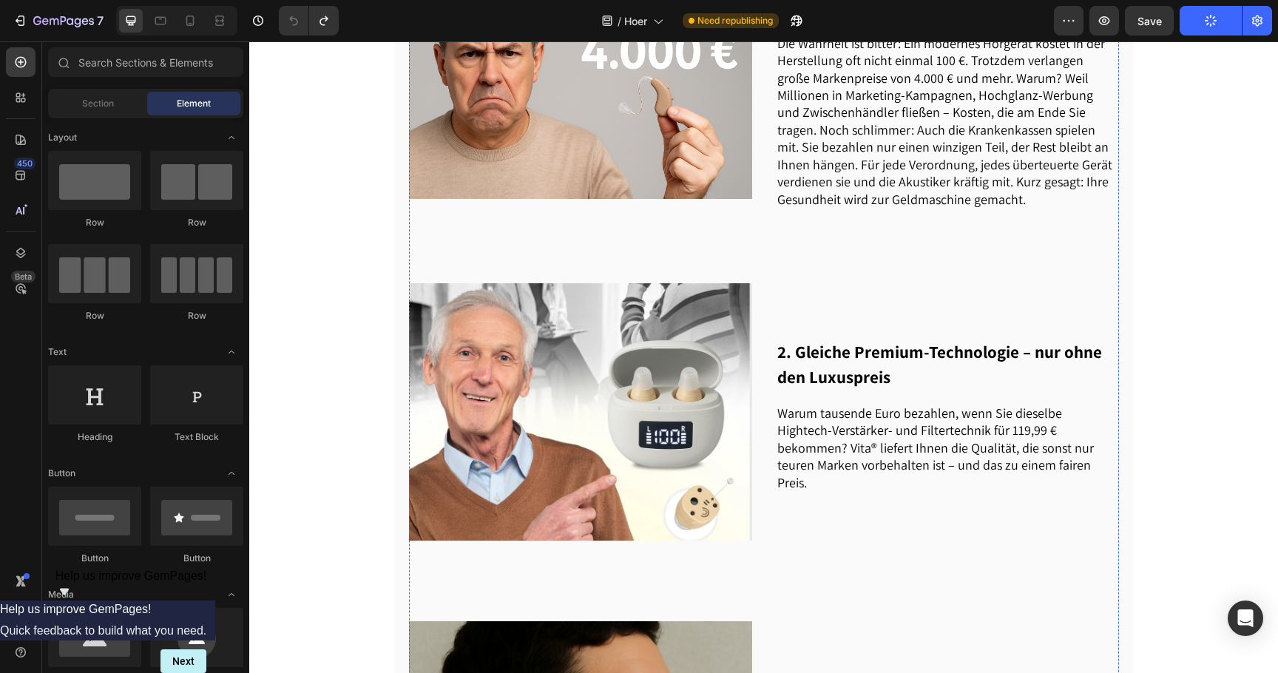
scroll to position [0, 0]
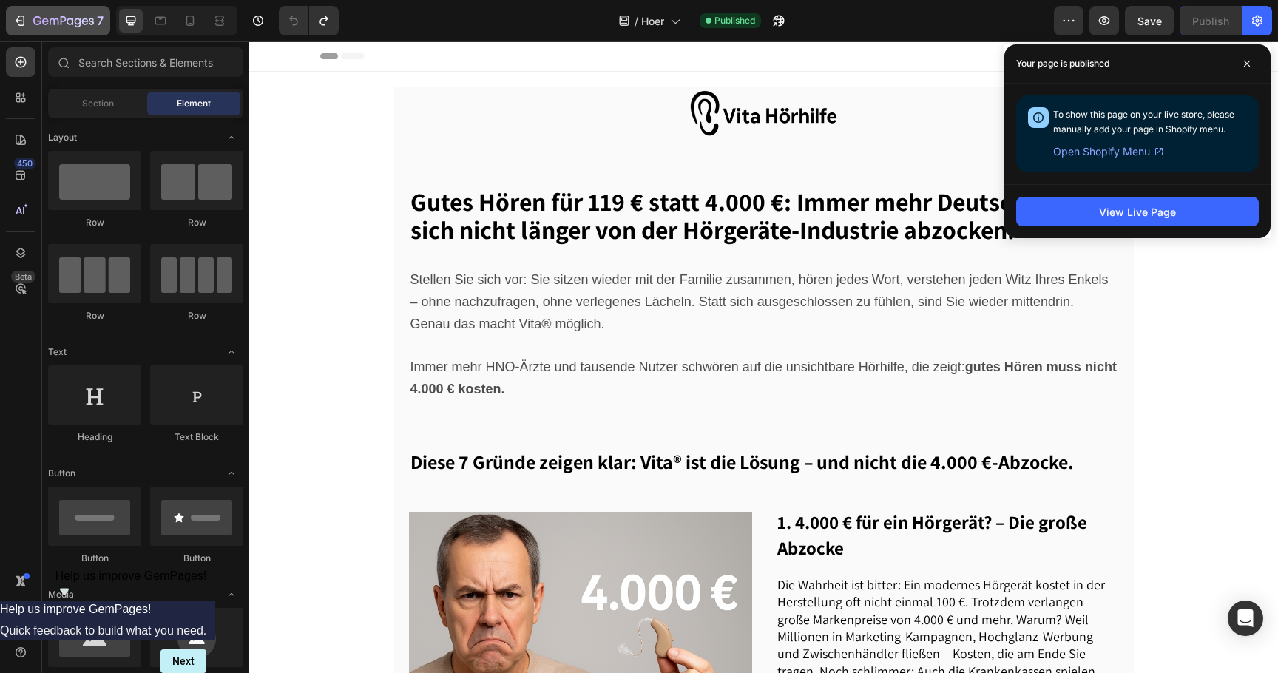
click at [60, 31] on button "7" at bounding box center [58, 21] width 104 height 30
